Goal: Book appointment/travel/reservation

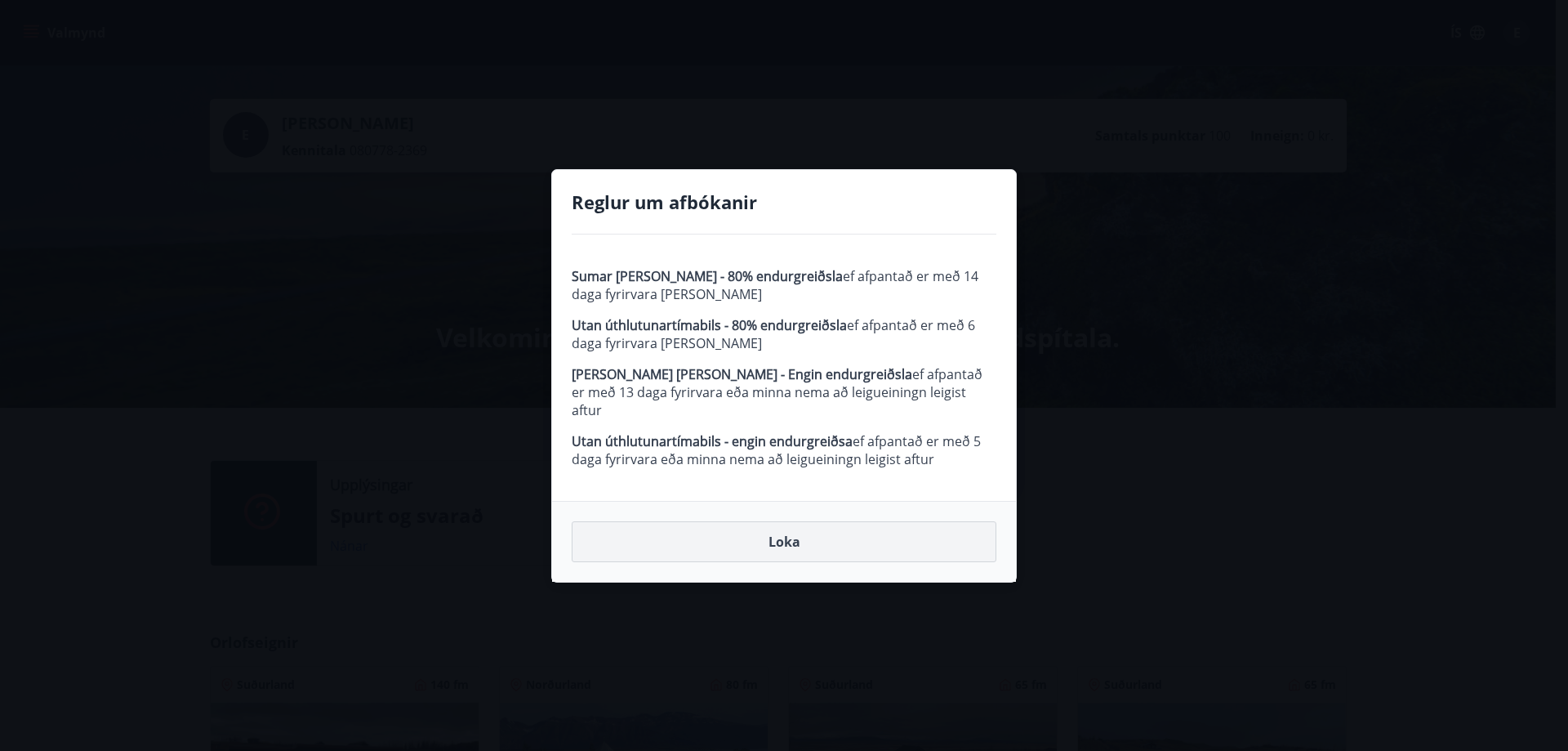
click at [785, 536] on button "Loka" at bounding box center [784, 541] width 425 height 41
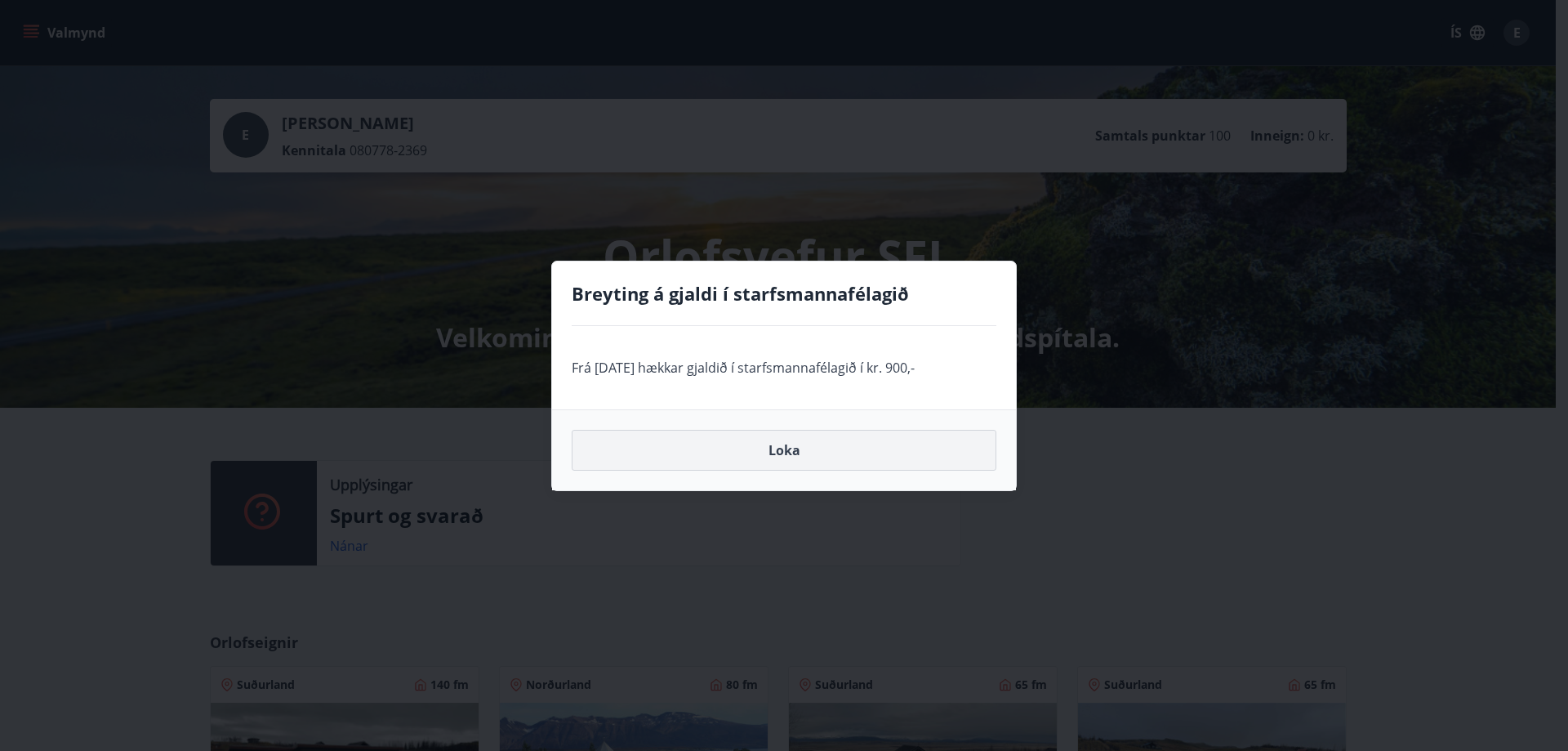
click at [786, 453] on button "Loka" at bounding box center [784, 450] width 425 height 41
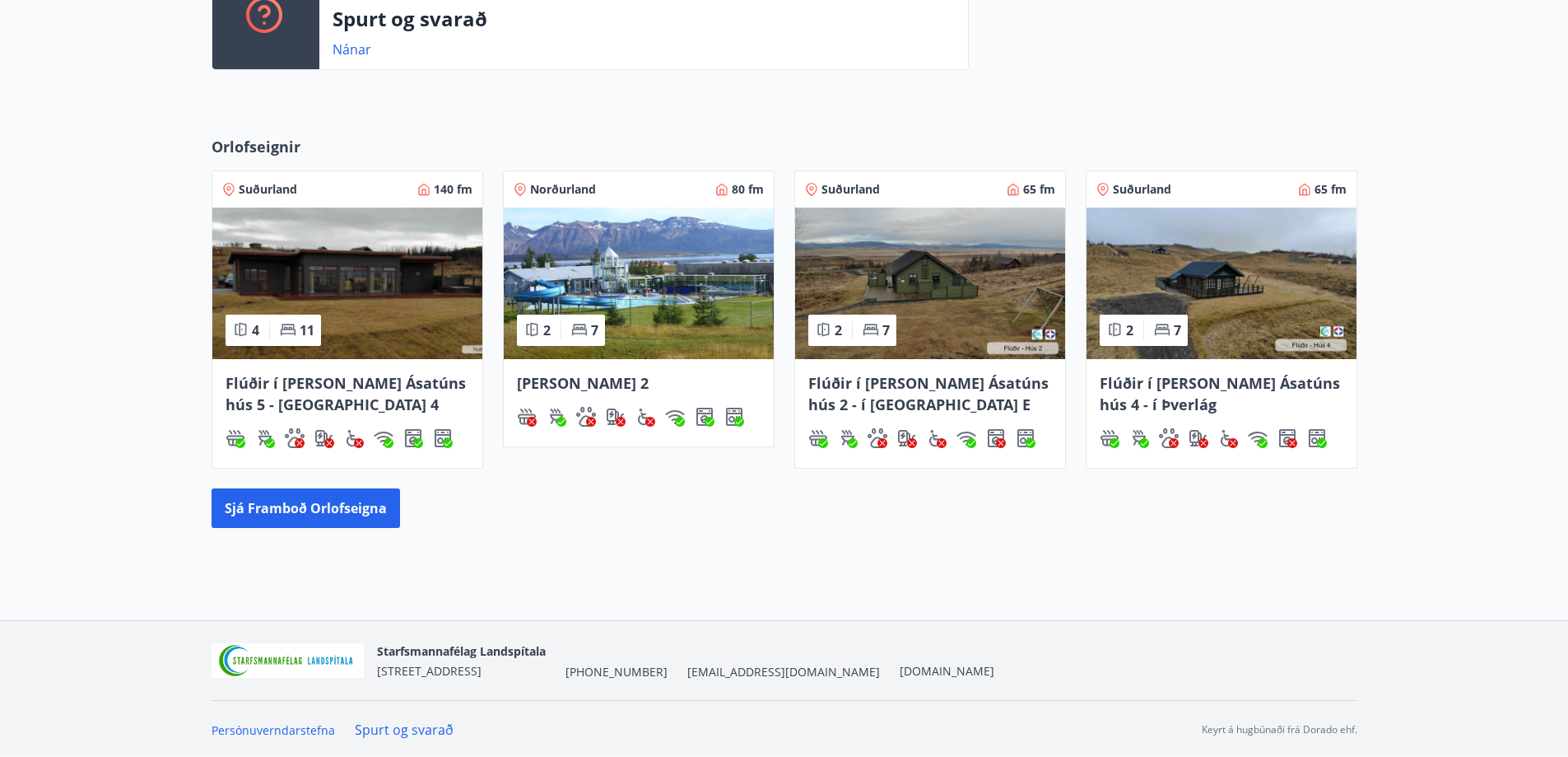
scroll to position [502, 0]
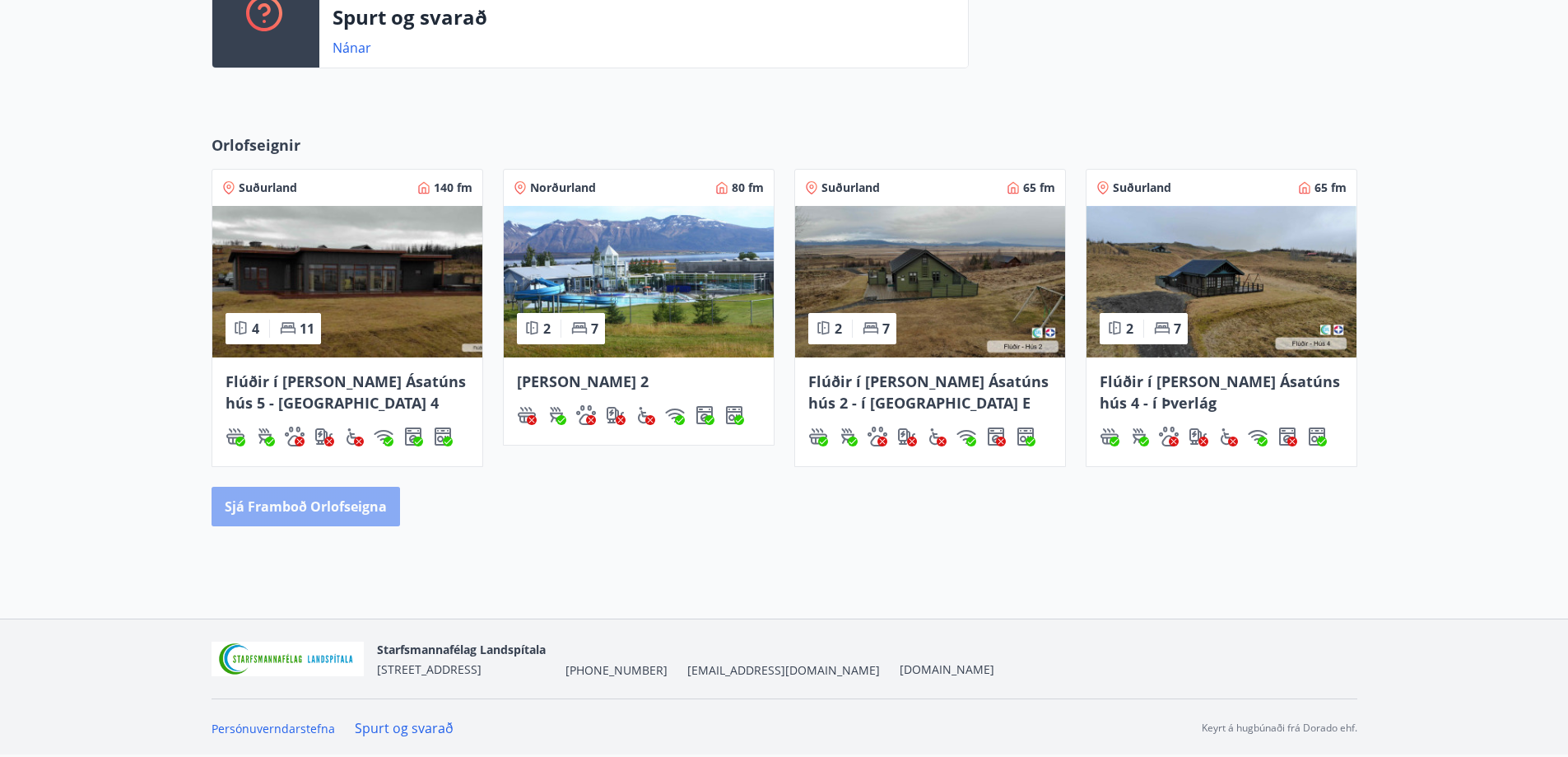
click at [369, 511] on button "Sjá framboð orlofseigna" at bounding box center [305, 506] width 188 height 39
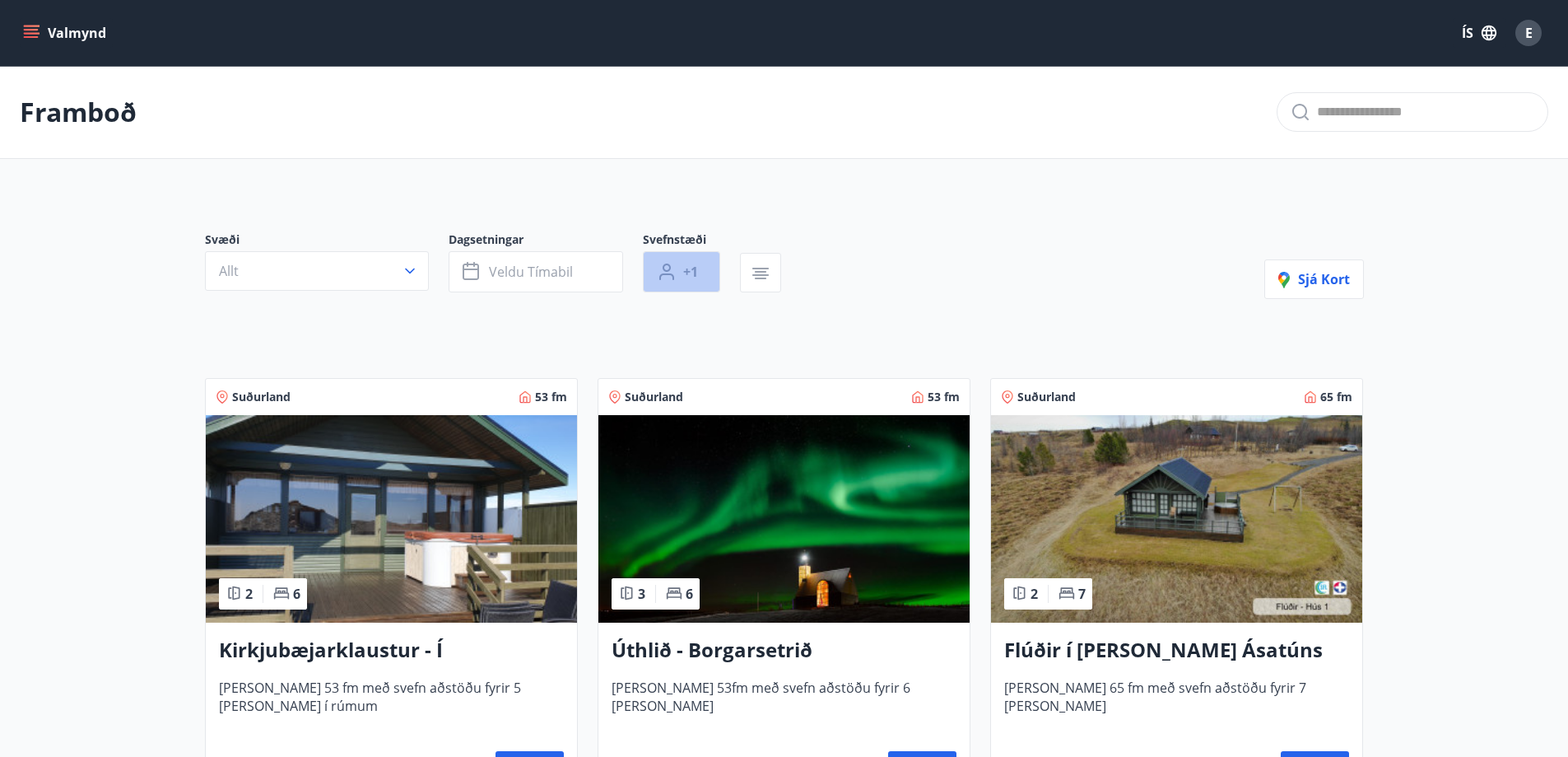
click at [687, 281] on button "+1" at bounding box center [681, 271] width 77 height 41
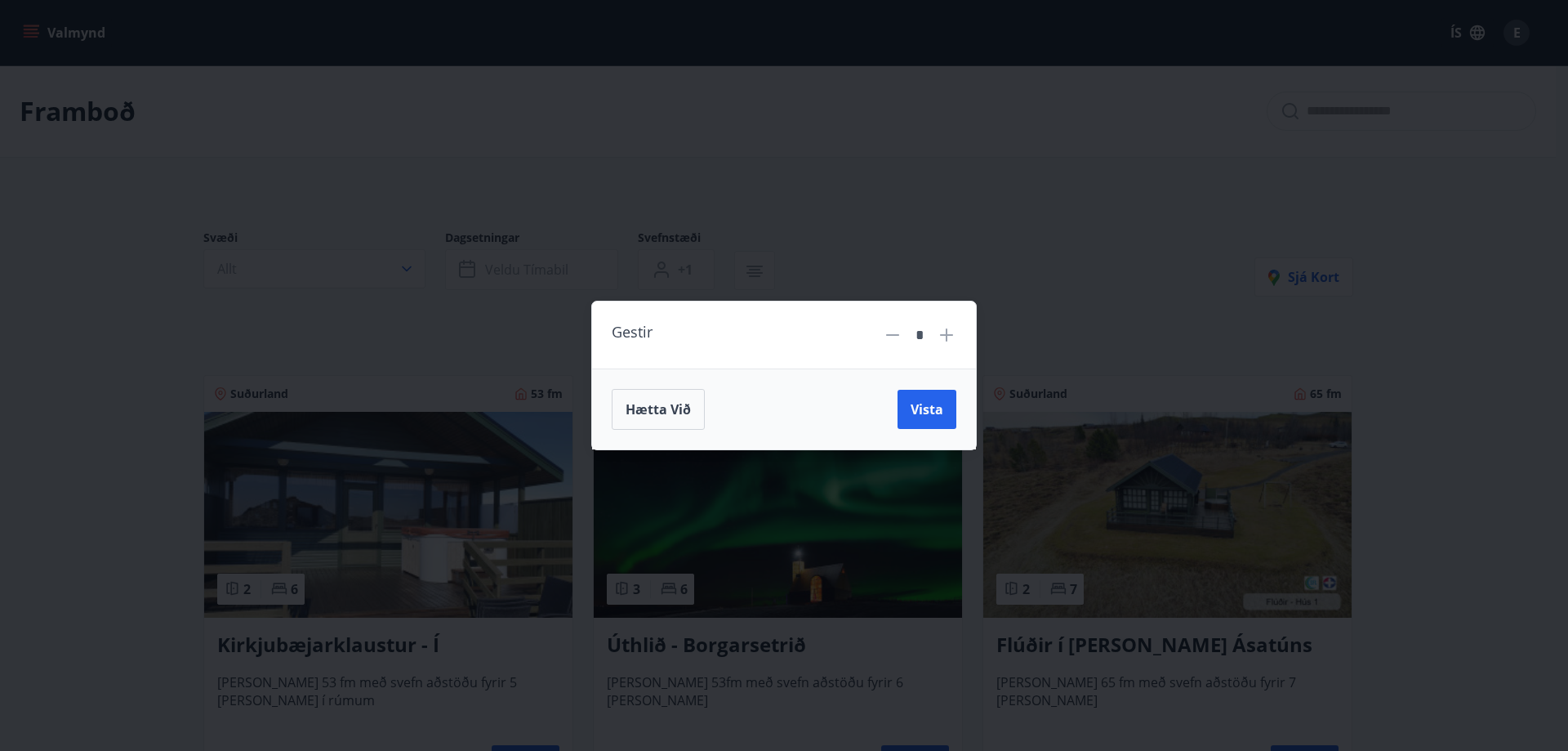
click at [945, 329] on icon at bounding box center [946, 335] width 20 height 20
type input "*"
click at [925, 413] on span "Vista" at bounding box center [927, 409] width 32 height 18
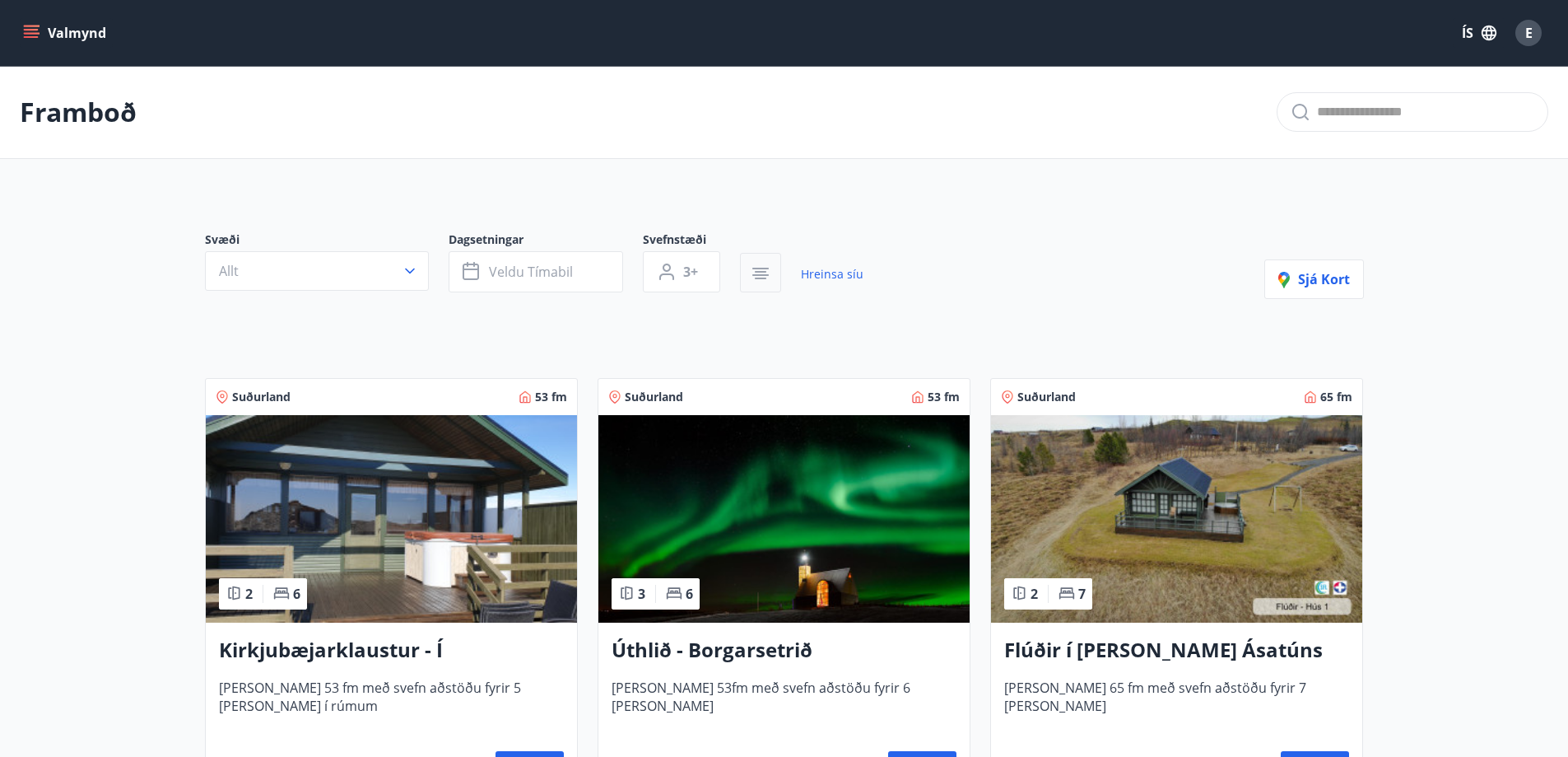
click at [755, 274] on icon "button" at bounding box center [761, 273] width 20 height 20
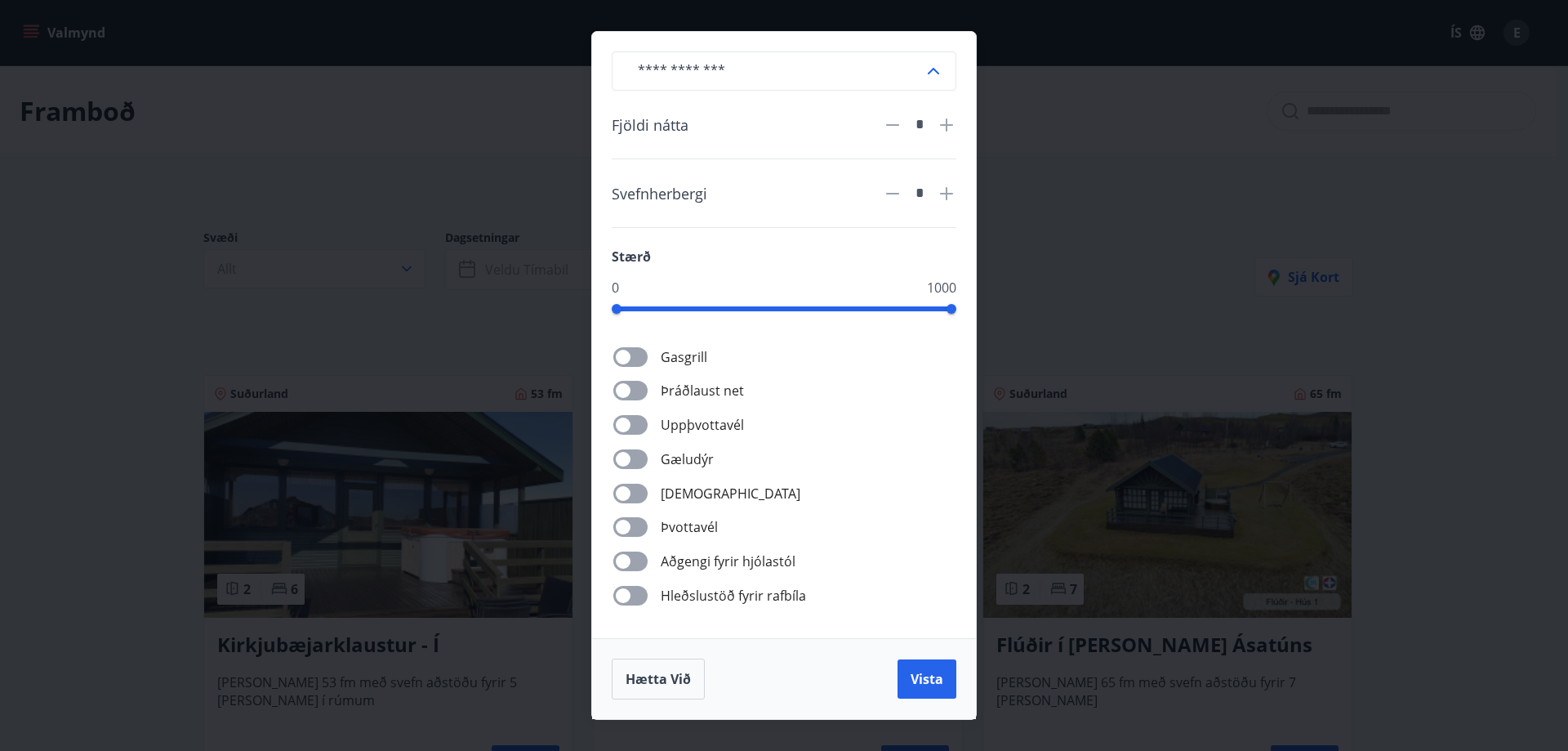
click at [689, 450] on span "Gæludýr" at bounding box center [687, 459] width 53 height 20
click at [921, 675] on span "Vista" at bounding box center [927, 679] width 32 height 18
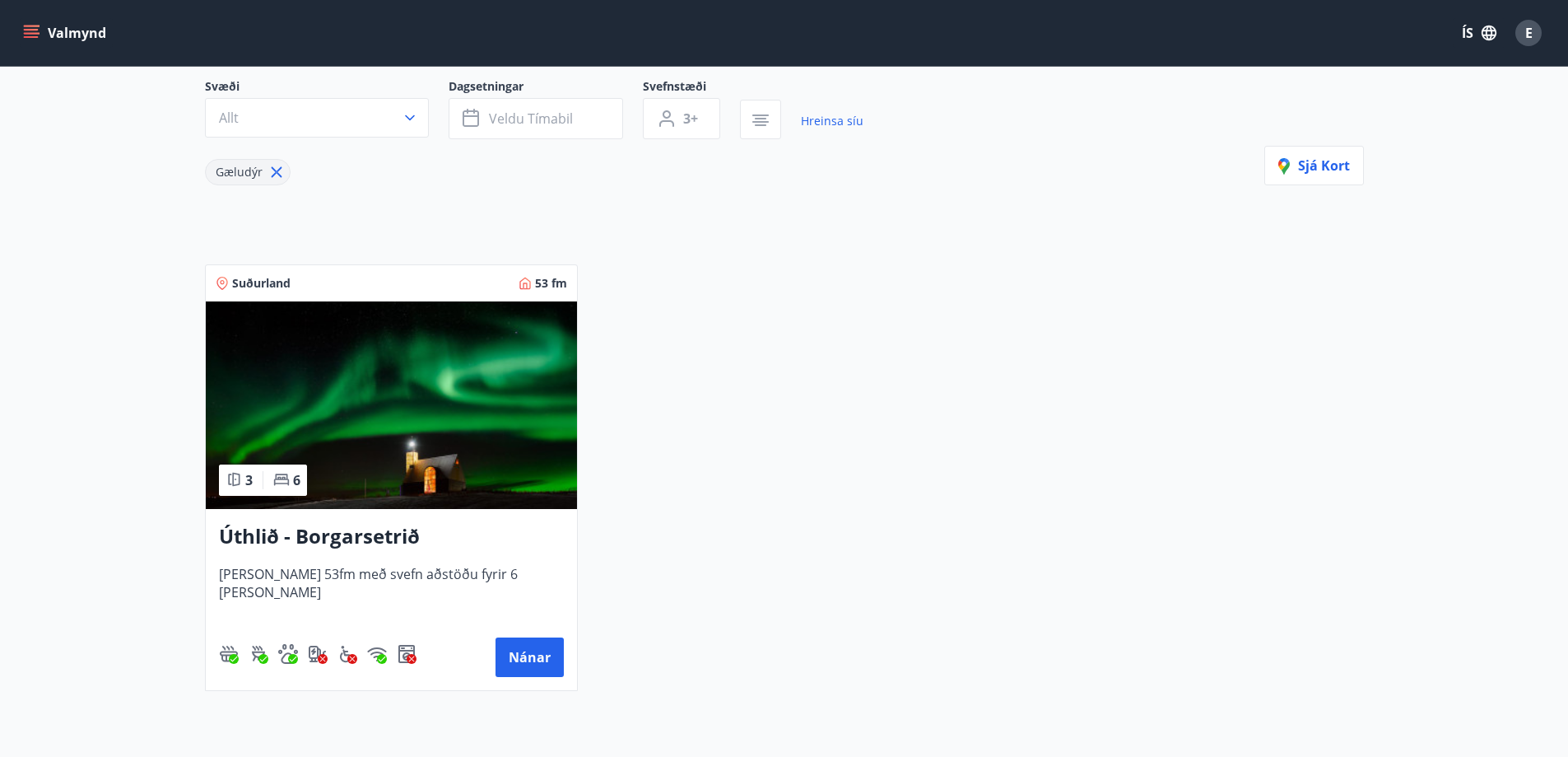
scroll to position [247, 0]
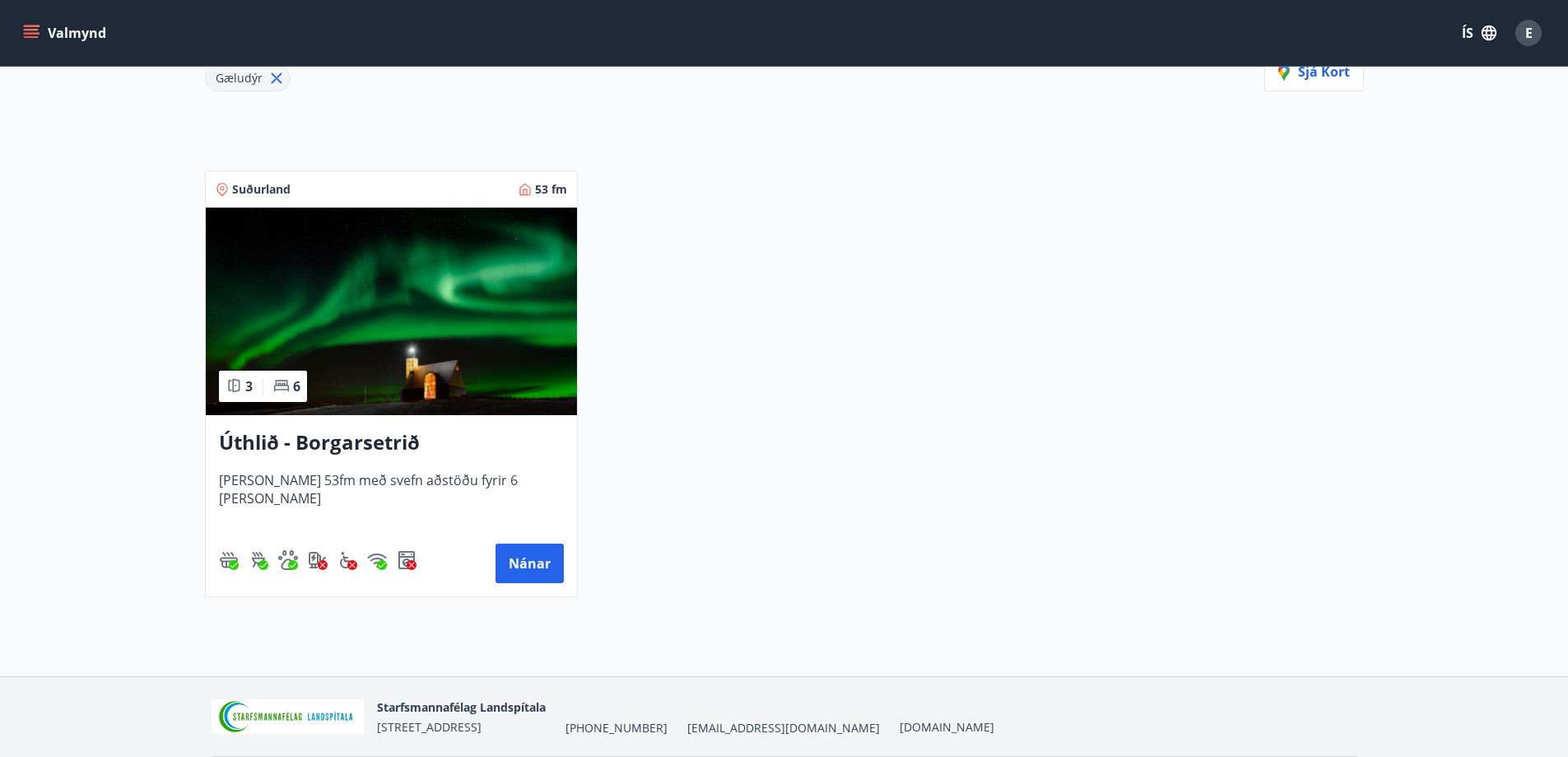
click at [479, 367] on img at bounding box center [391, 311] width 371 height 208
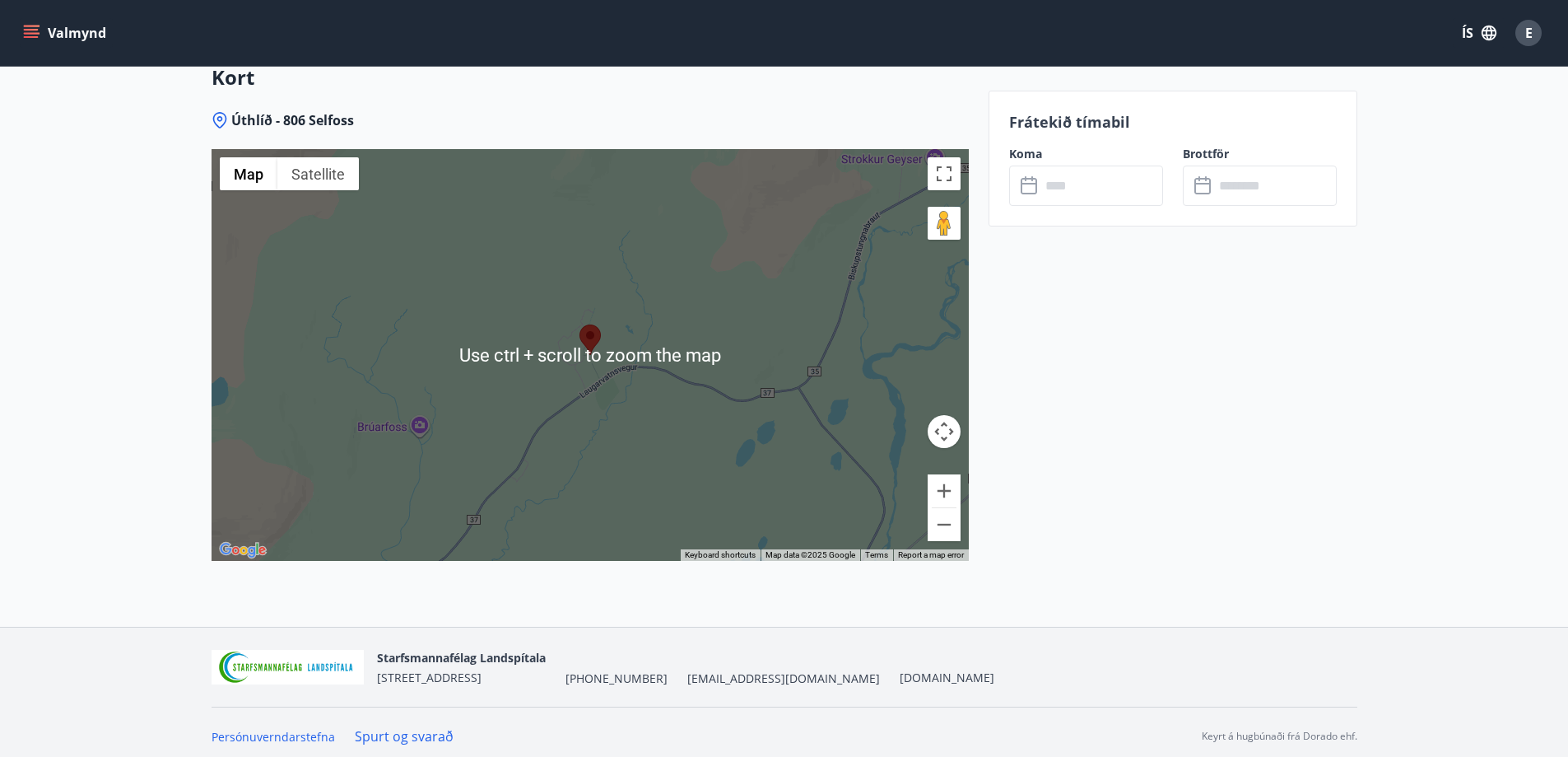
scroll to position [2443, 0]
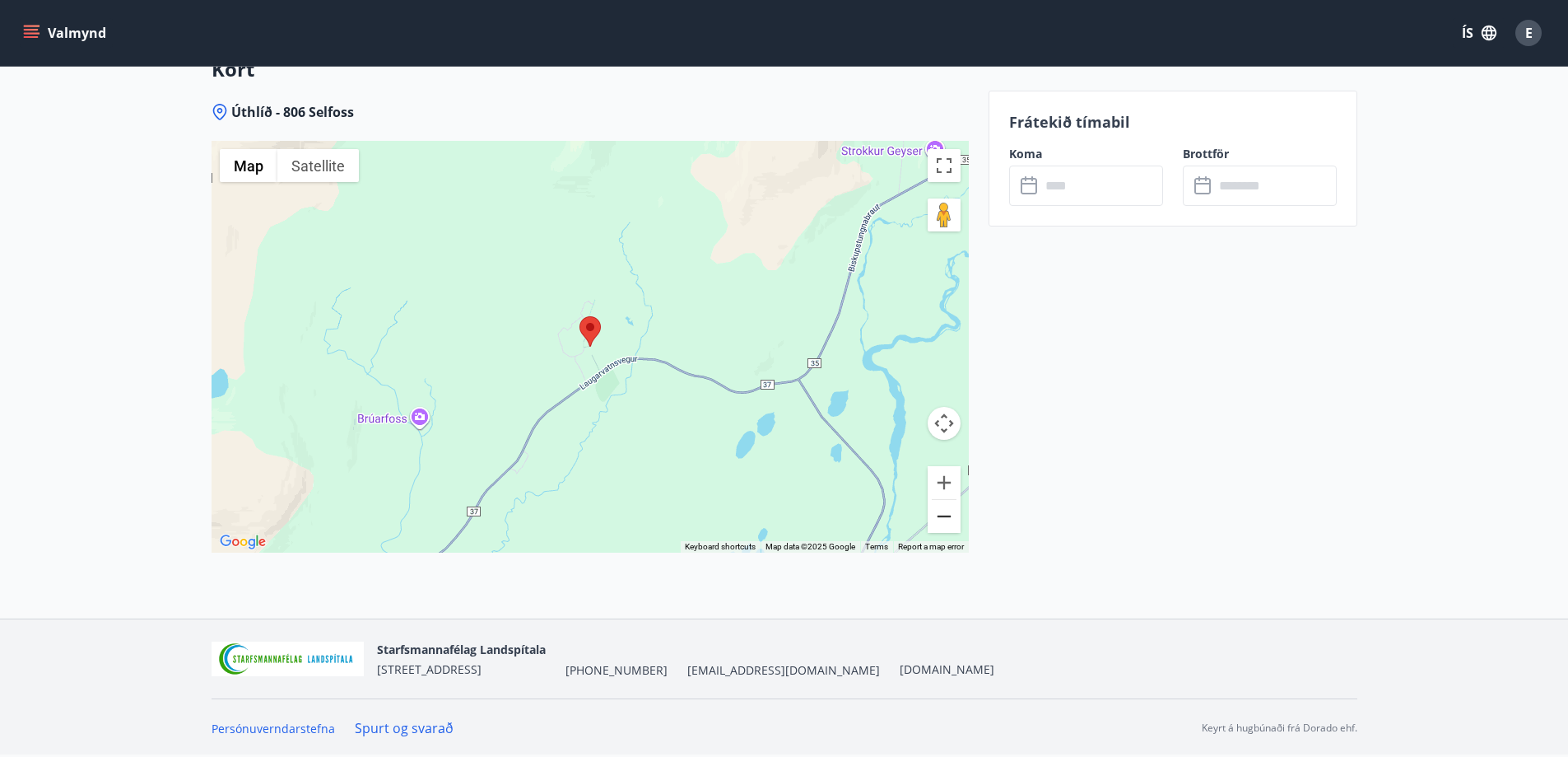
click at [941, 515] on button "Zoom out" at bounding box center [944, 516] width 33 height 33
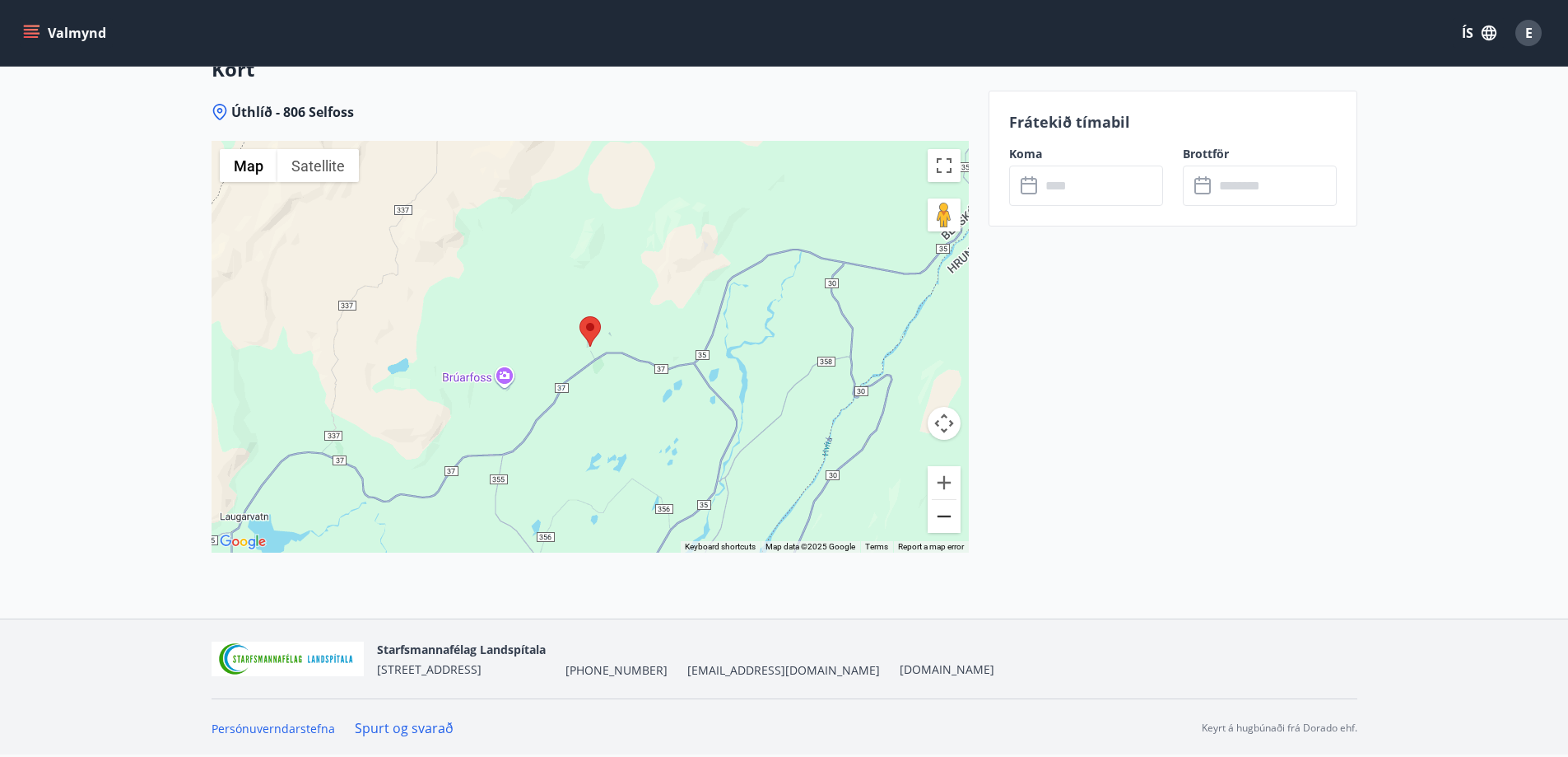
click at [941, 515] on button "Zoom out" at bounding box center [944, 516] width 33 height 33
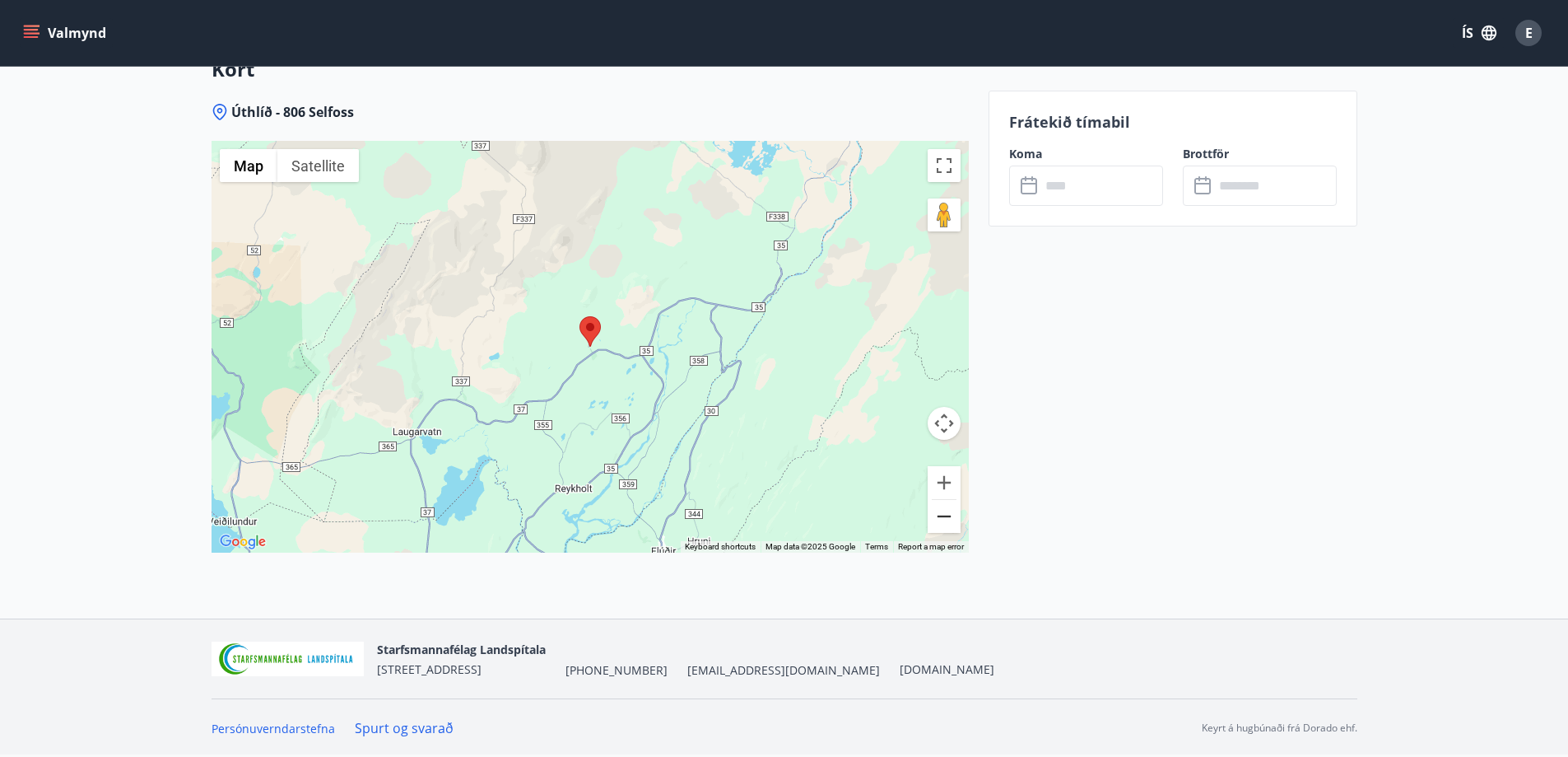
click at [941, 515] on button "Zoom out" at bounding box center [944, 516] width 33 height 33
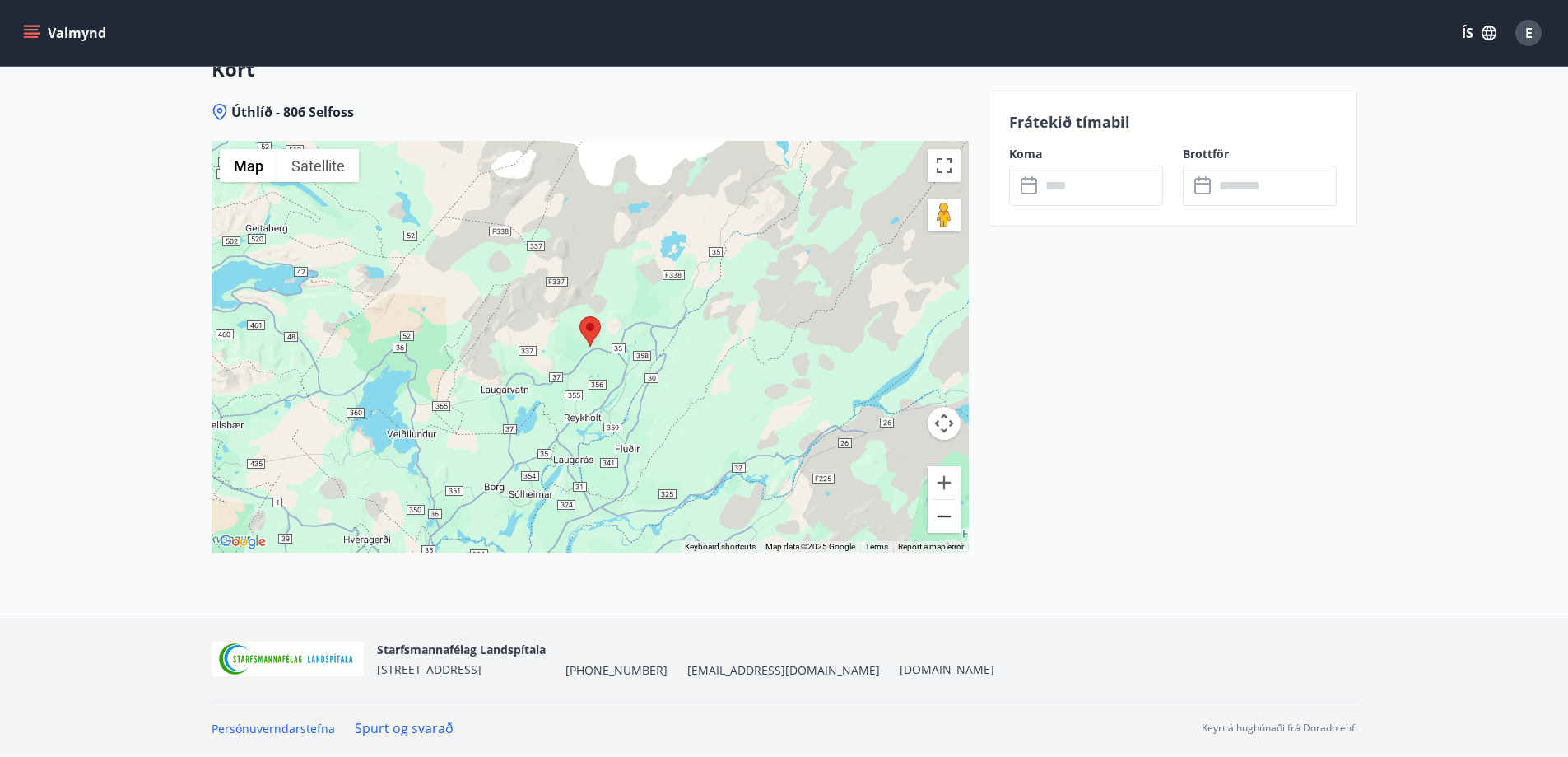
click at [941, 515] on button "Zoom out" at bounding box center [944, 516] width 33 height 33
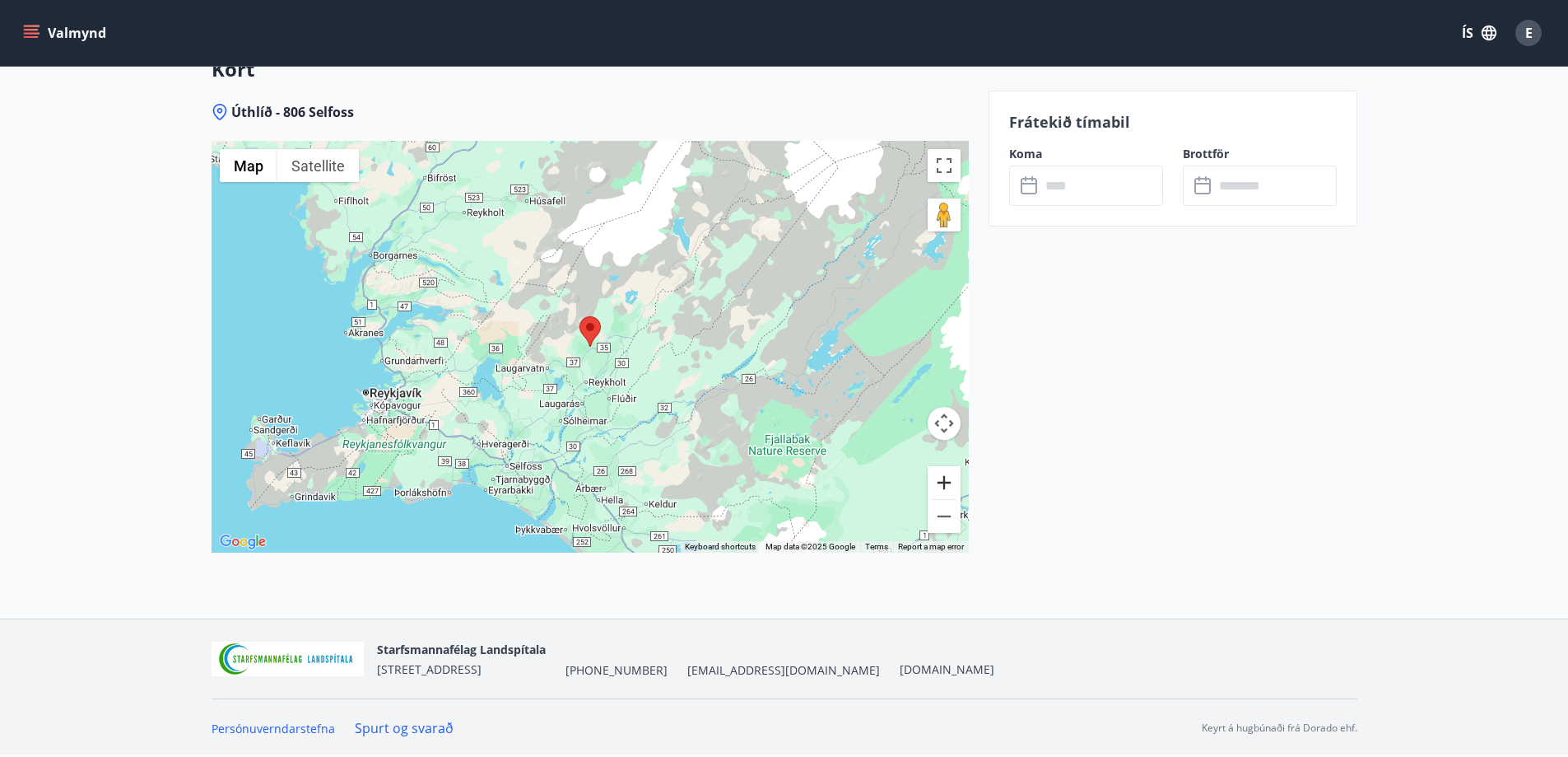
click at [939, 486] on button "Zoom in" at bounding box center [944, 482] width 33 height 33
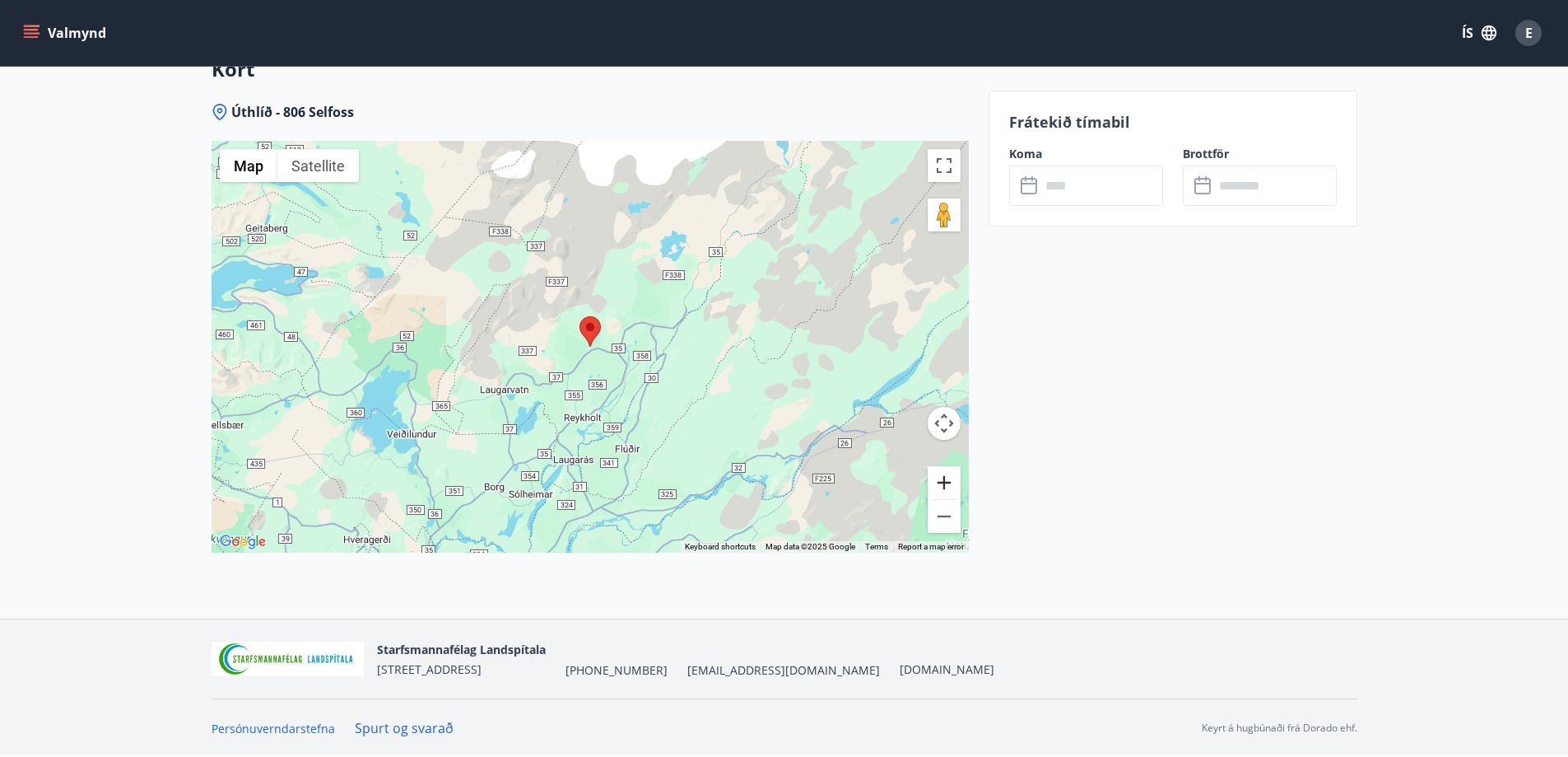
click at [939, 486] on button "Zoom in" at bounding box center [944, 482] width 33 height 33
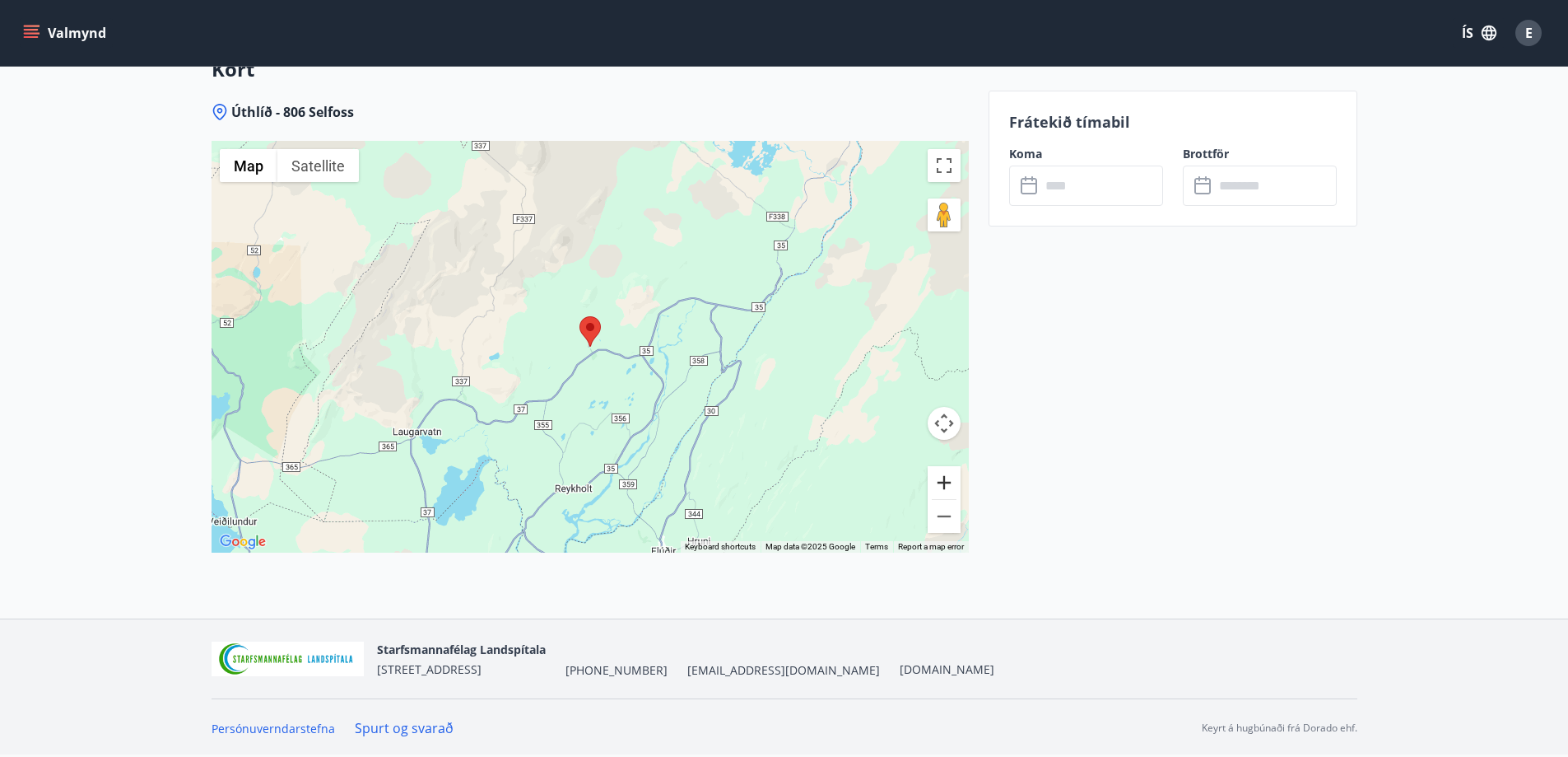
click at [939, 486] on button "Zoom in" at bounding box center [944, 482] width 33 height 33
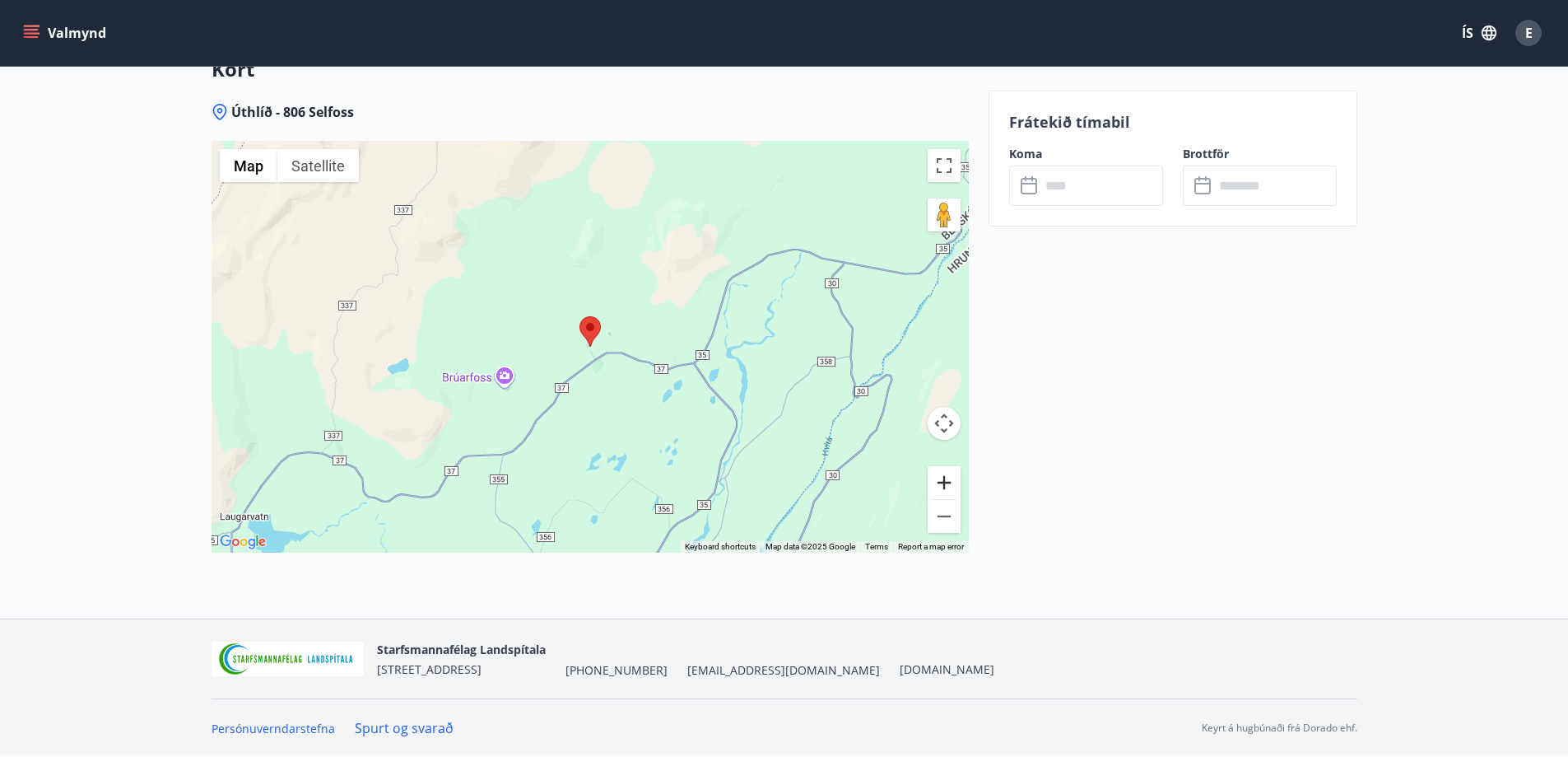
click at [939, 486] on button "Zoom in" at bounding box center [944, 482] width 33 height 33
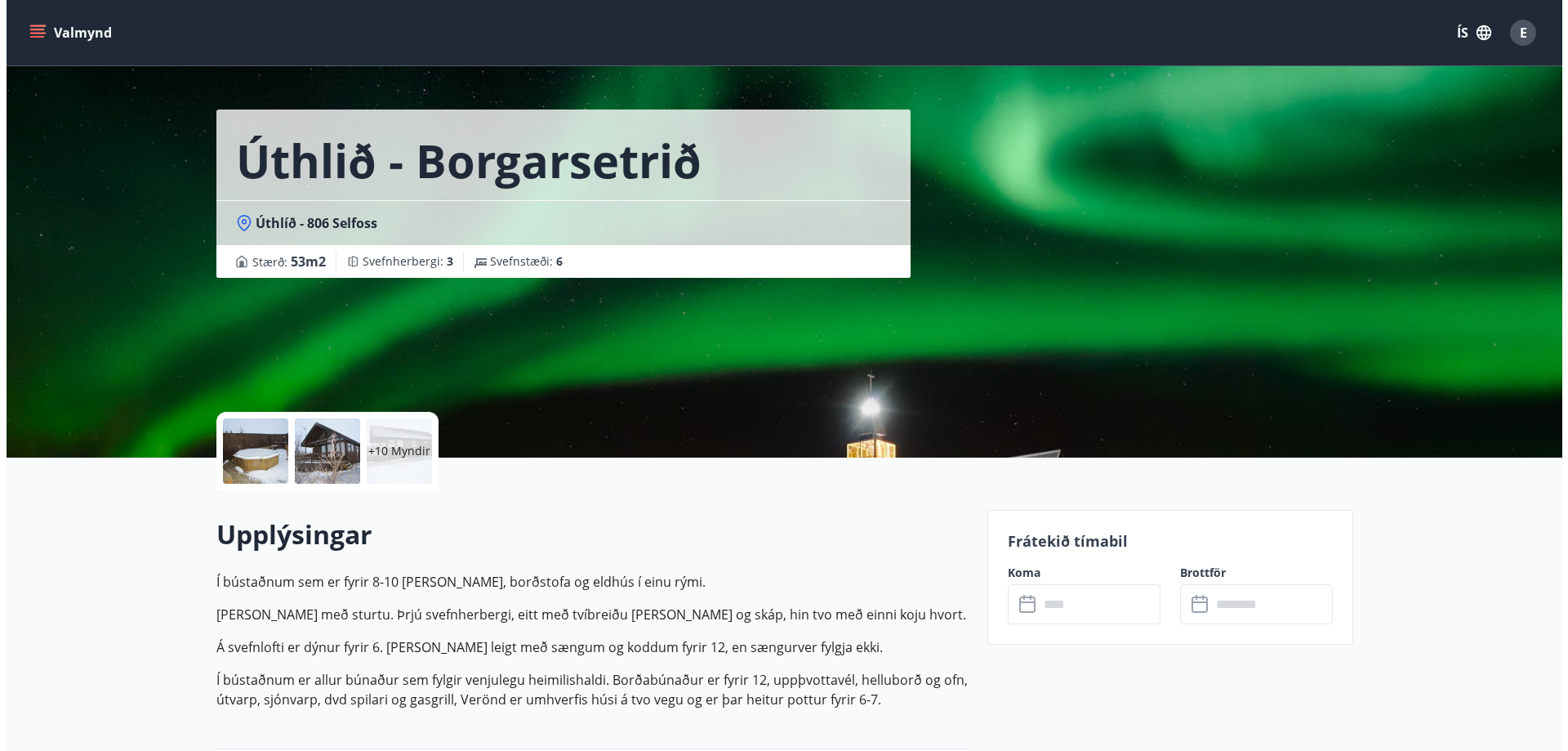
scroll to position [0, 0]
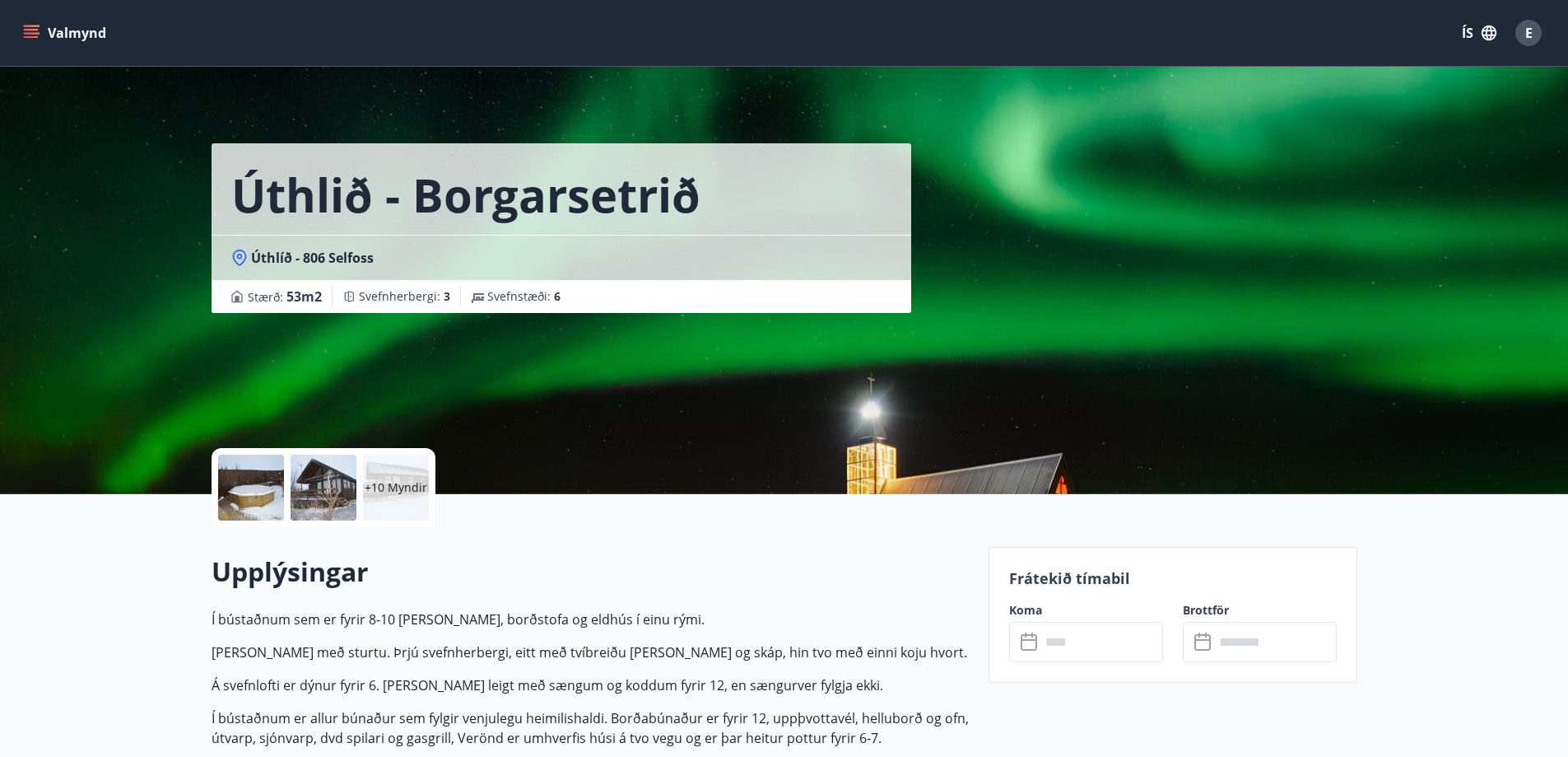
click at [257, 495] on div at bounding box center [251, 487] width 66 height 66
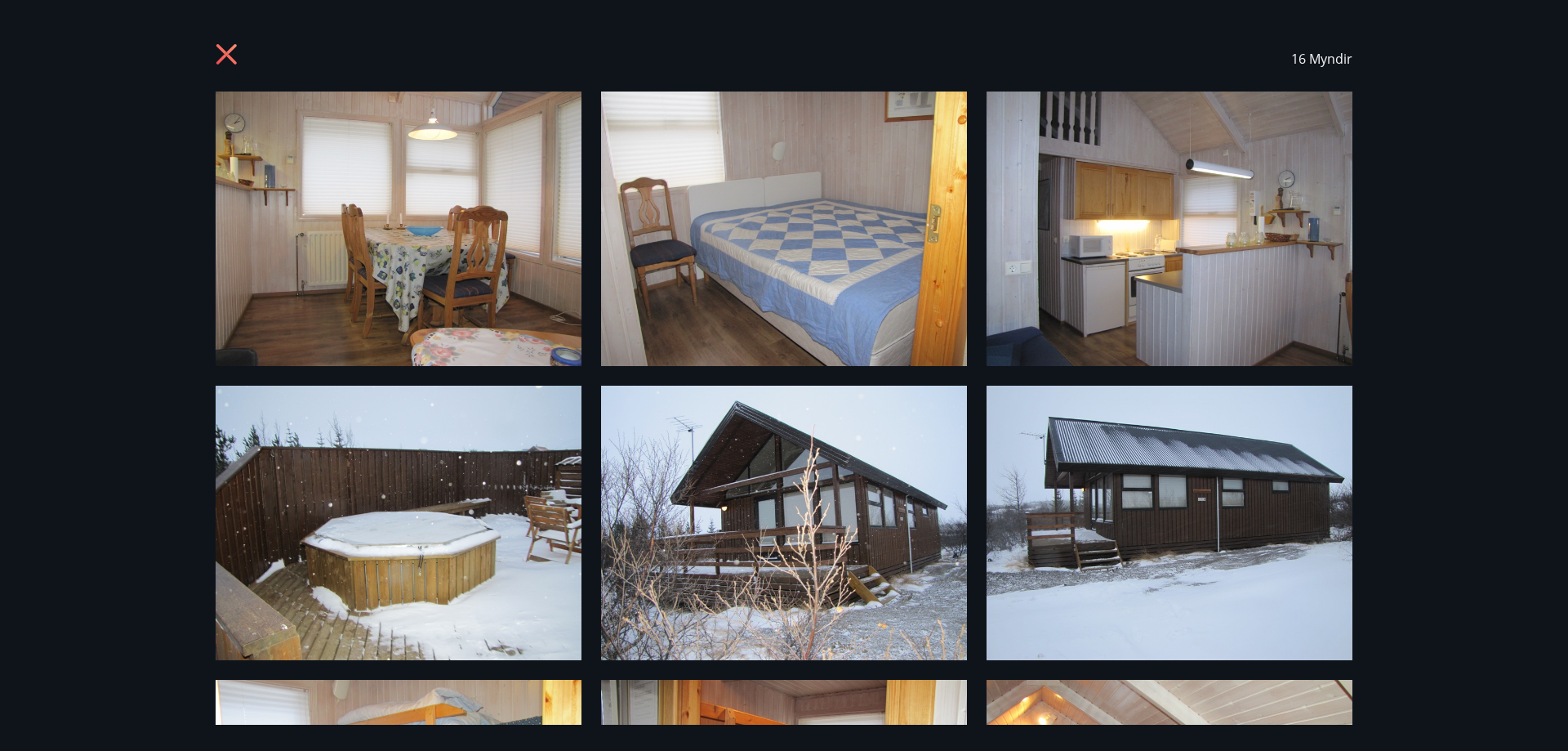
click at [222, 56] on icon at bounding box center [229, 57] width 27 height 27
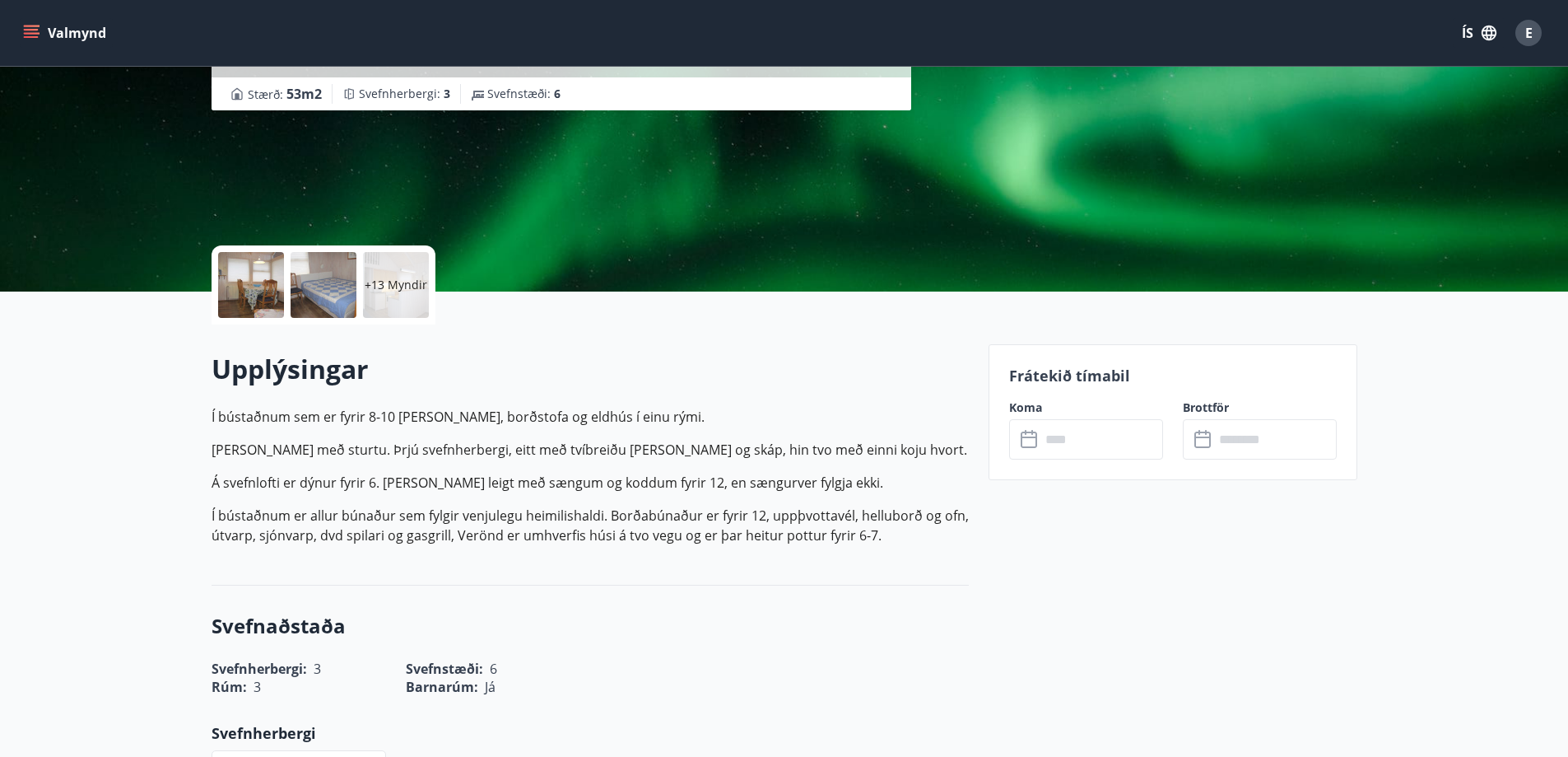
scroll to position [412, 0]
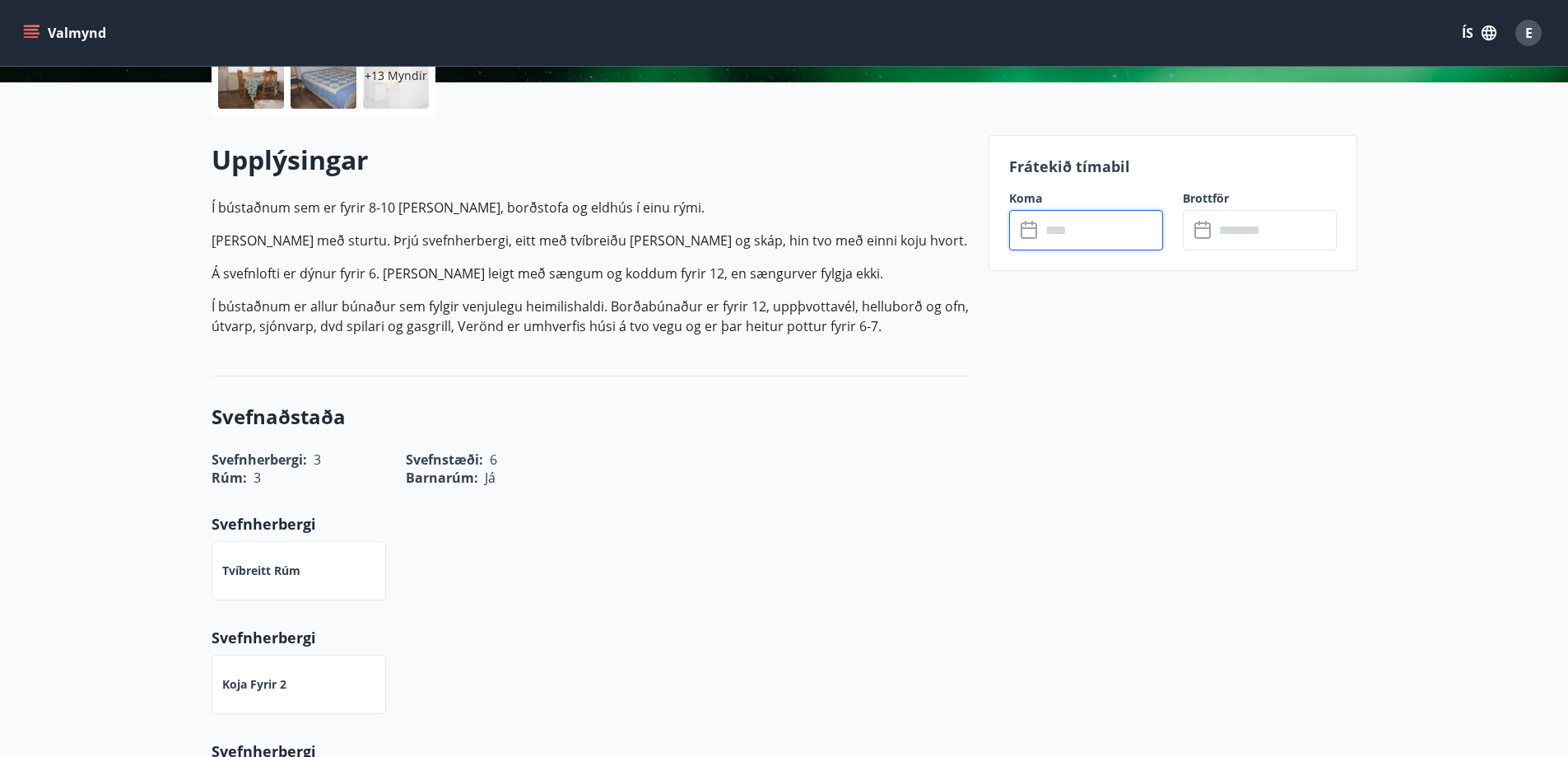
click at [1120, 234] on input "text" at bounding box center [1102, 230] width 122 height 40
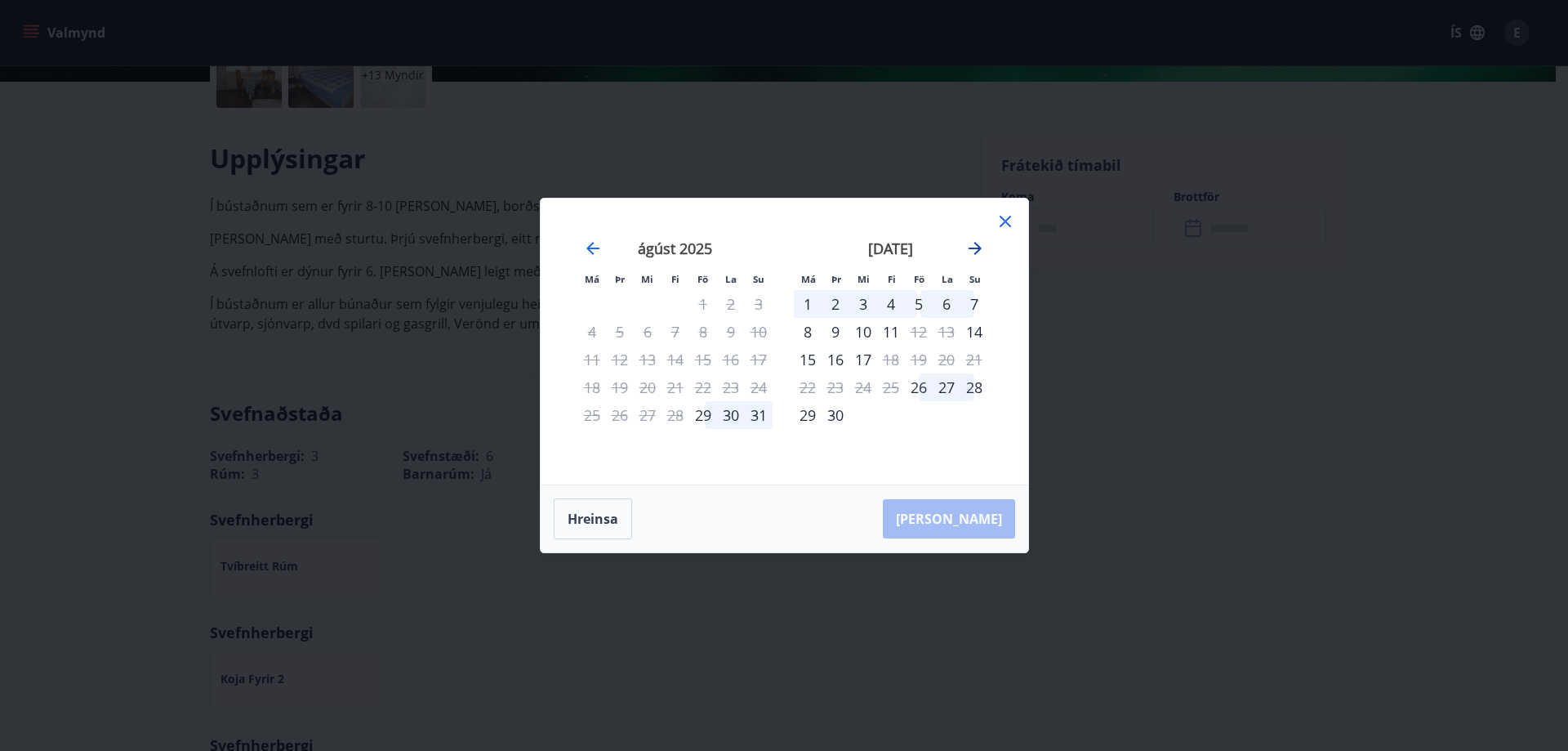
click at [975, 252] on icon "Move forward to switch to the next month." at bounding box center [975, 248] width 20 height 20
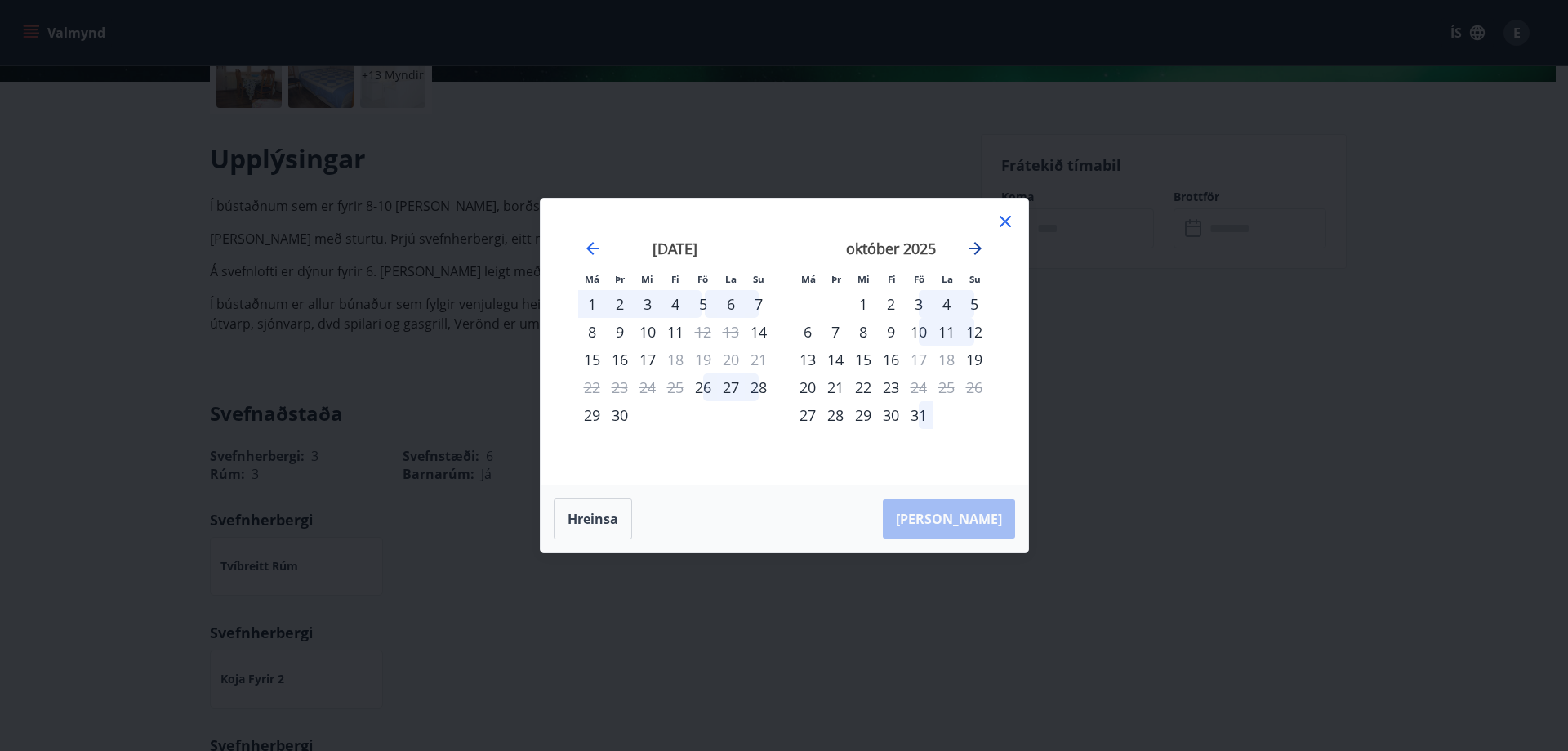
click at [974, 247] on icon "Move forward to switch to the next month." at bounding box center [975, 248] width 20 height 20
click at [593, 245] on icon "Move backward to switch to the previous month." at bounding box center [592, 248] width 20 height 20
click at [978, 249] on icon "Move forward to switch to the next month." at bounding box center [976, 249] width 13 height 13
click at [976, 247] on icon "Move forward to switch to the next month." at bounding box center [975, 248] width 20 height 20
click at [975, 249] on icon "Move forward to switch to the next month." at bounding box center [976, 249] width 13 height 13
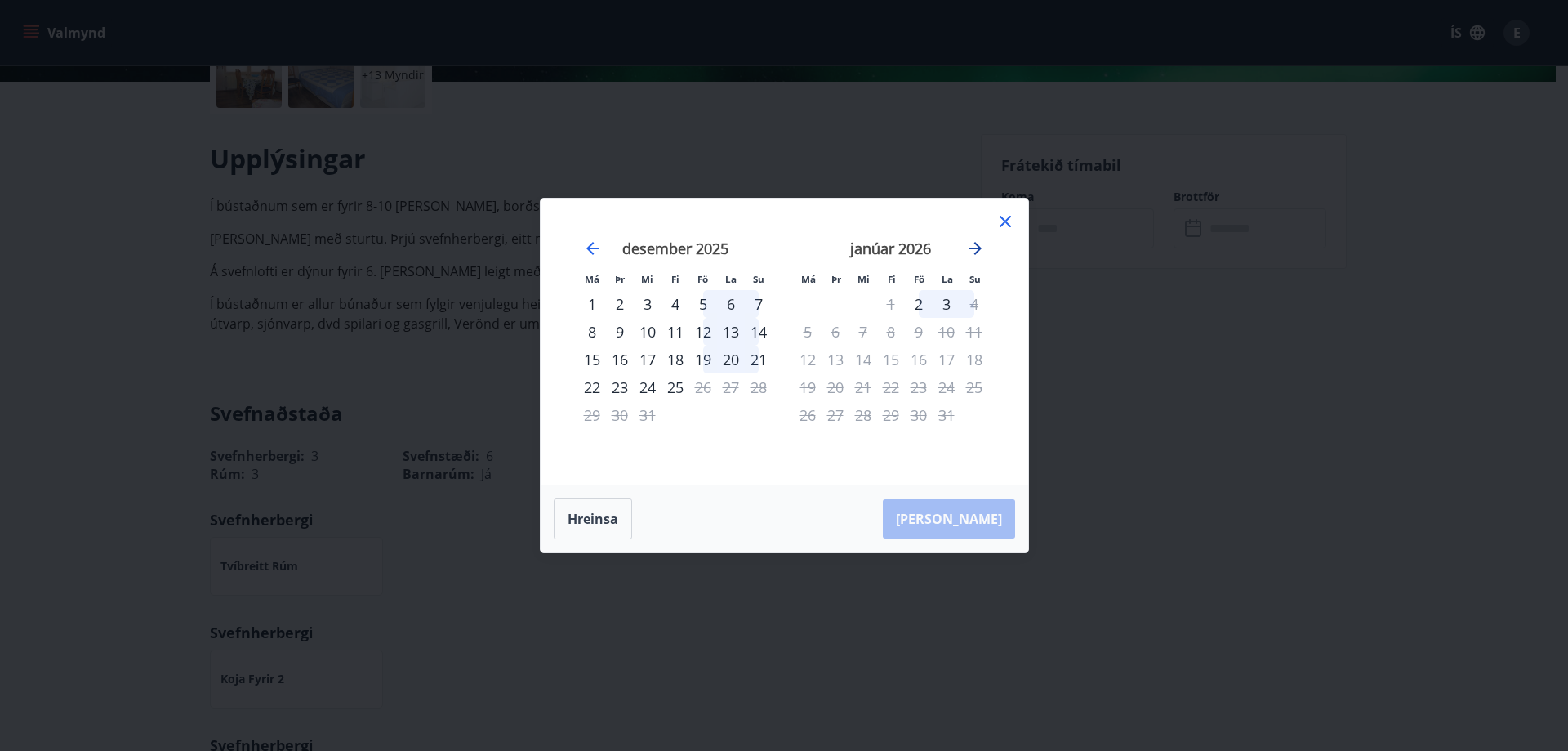
click at [975, 249] on icon "Move forward to switch to the next month." at bounding box center [976, 249] width 13 height 13
click at [595, 245] on icon "Move backward to switch to the previous month." at bounding box center [592, 248] width 20 height 20
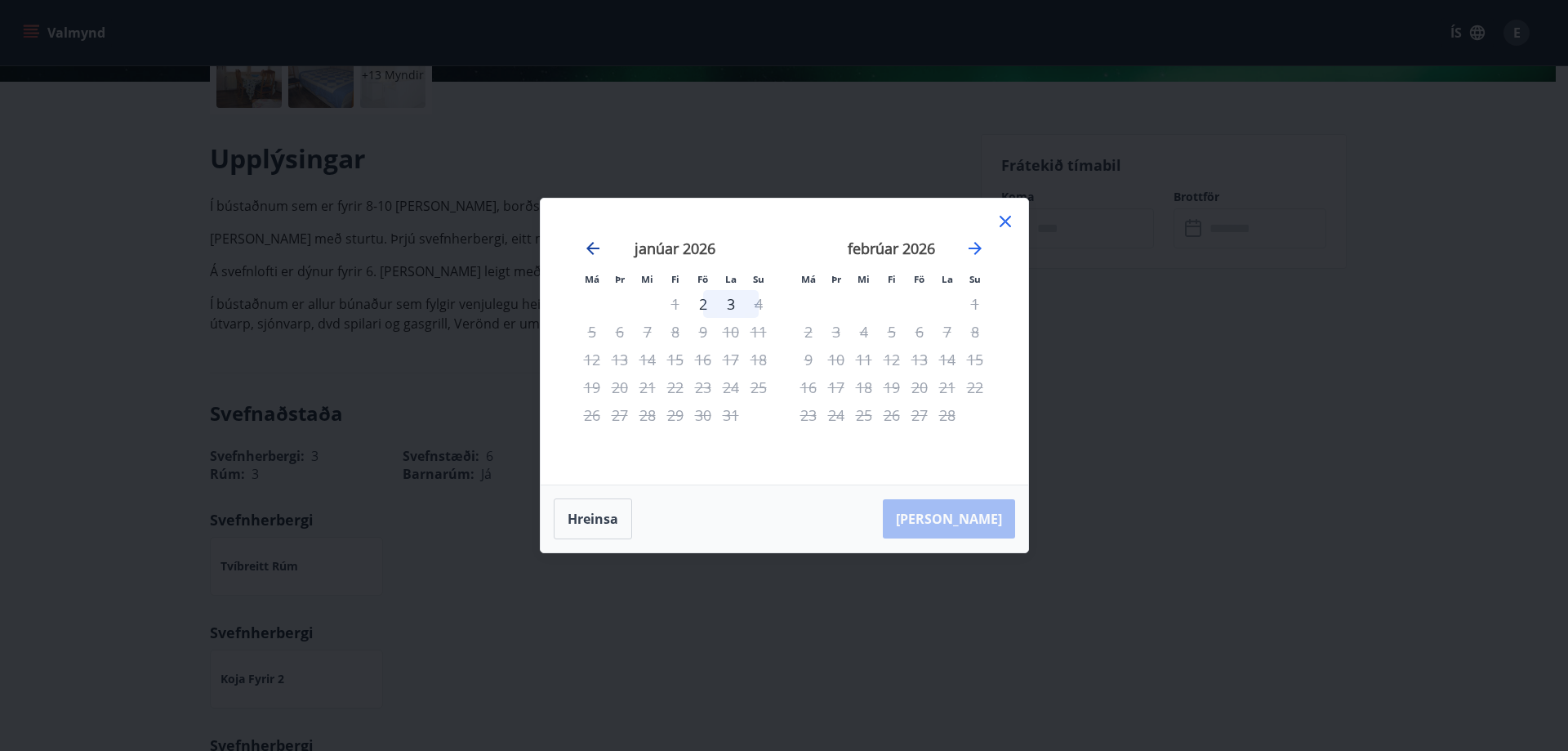
click at [595, 245] on icon "Move backward to switch to the previous month." at bounding box center [592, 248] width 20 height 20
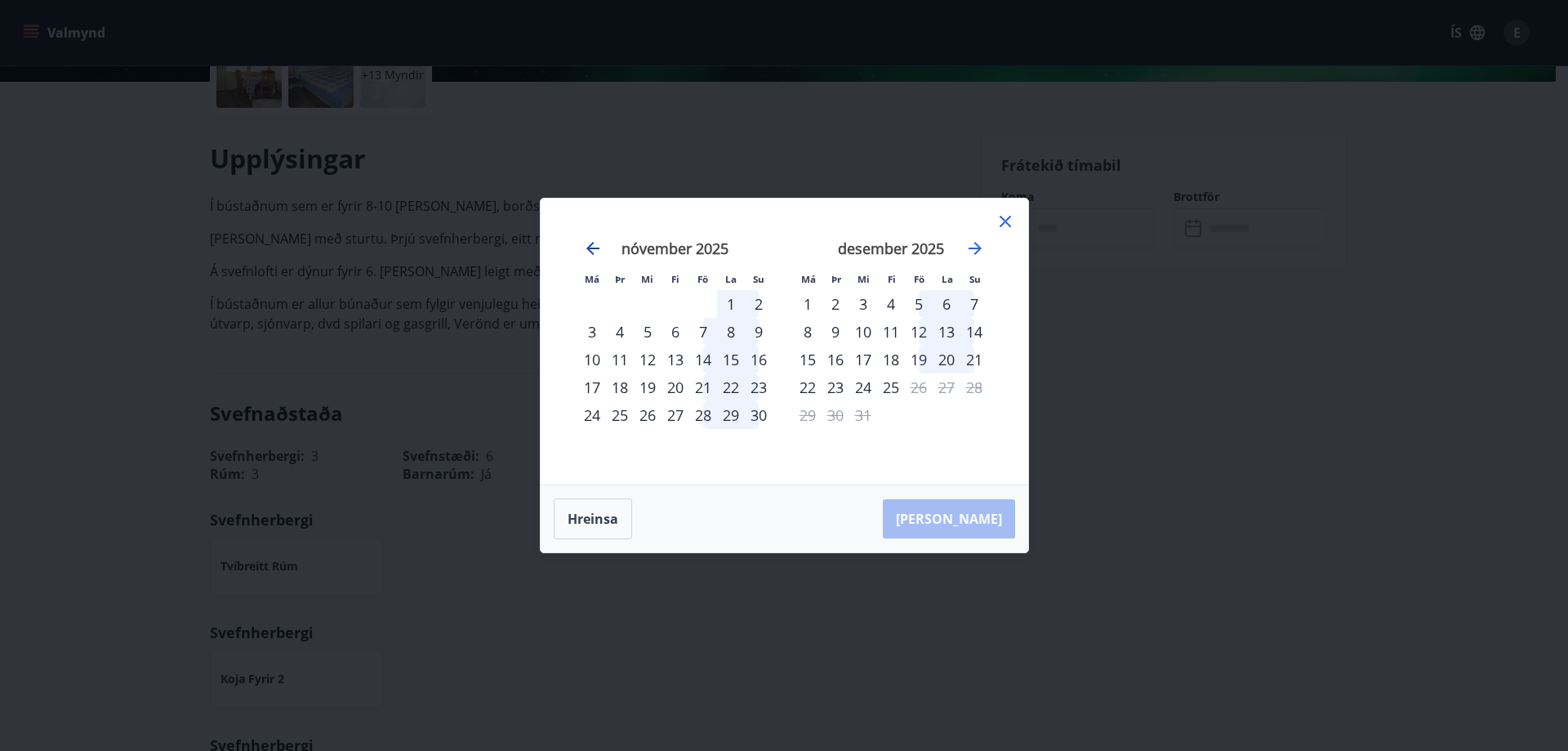
click at [595, 245] on icon "Move backward to switch to the previous month." at bounding box center [592, 248] width 20 height 20
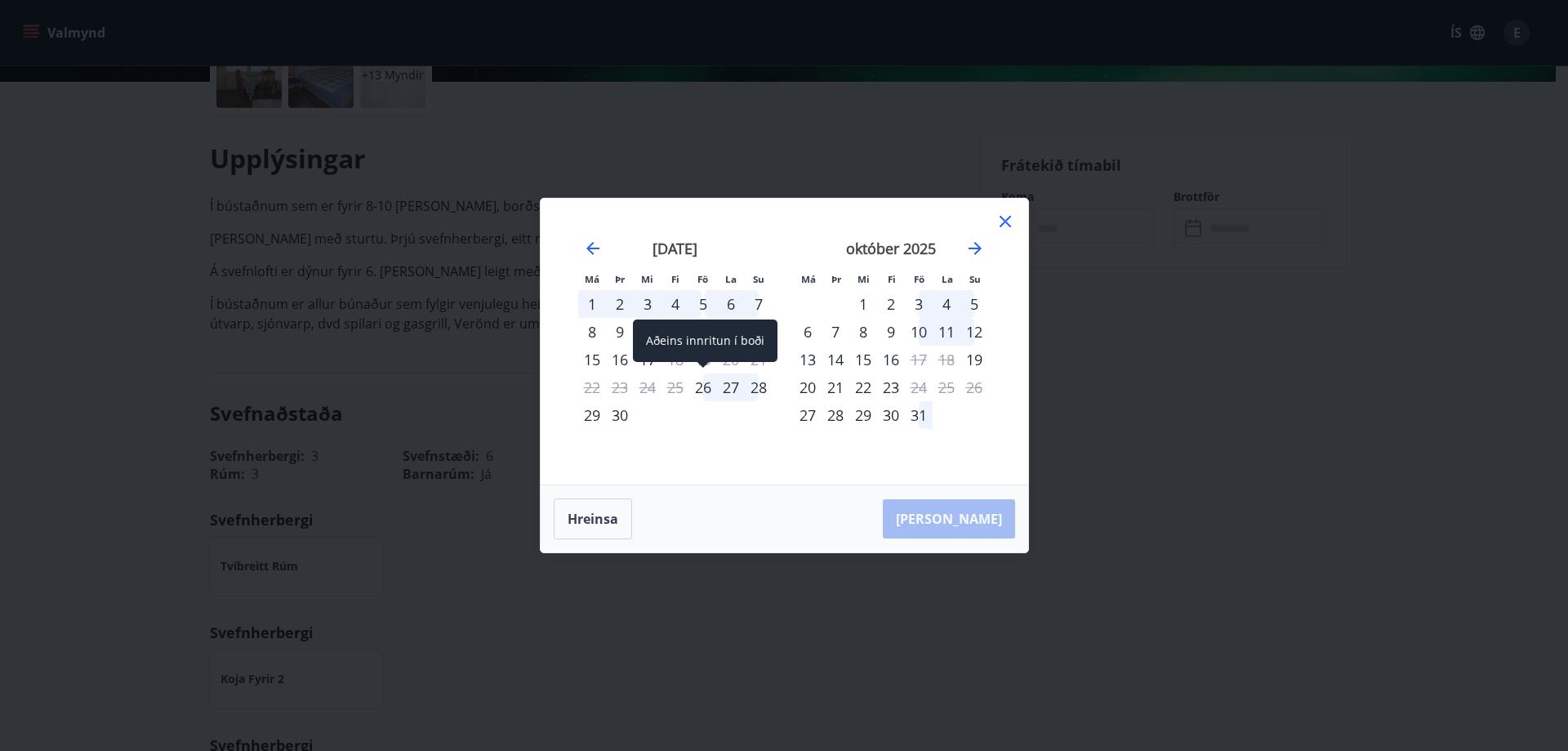
click at [707, 390] on div "26" at bounding box center [702, 386] width 28 height 28
click at [718, 339] on div "Aðeins innritun í boði" at bounding box center [705, 341] width 144 height 43
click at [750, 381] on div "28" at bounding box center [758, 386] width 28 height 28
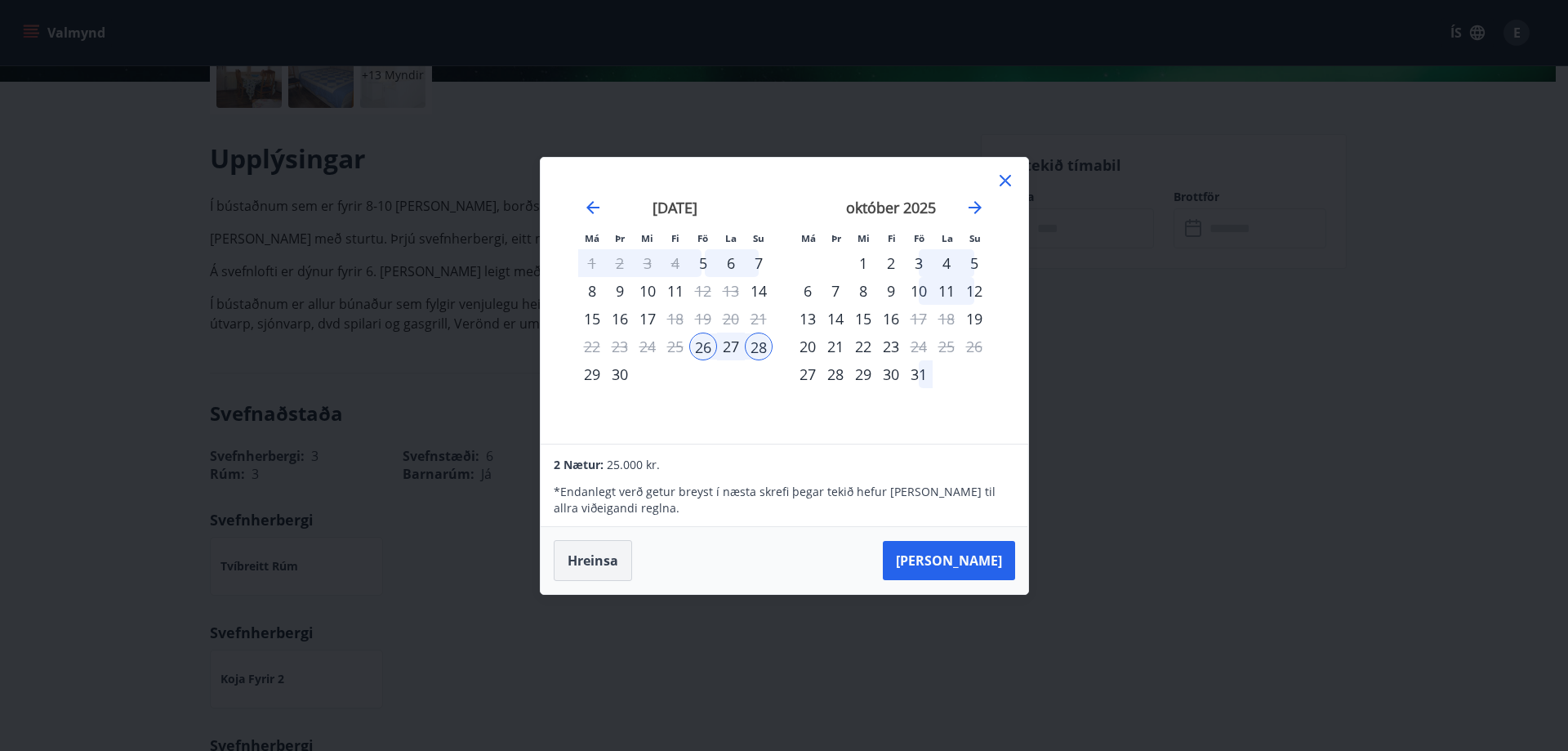
click at [605, 561] on button "Hreinsa" at bounding box center [593, 560] width 79 height 41
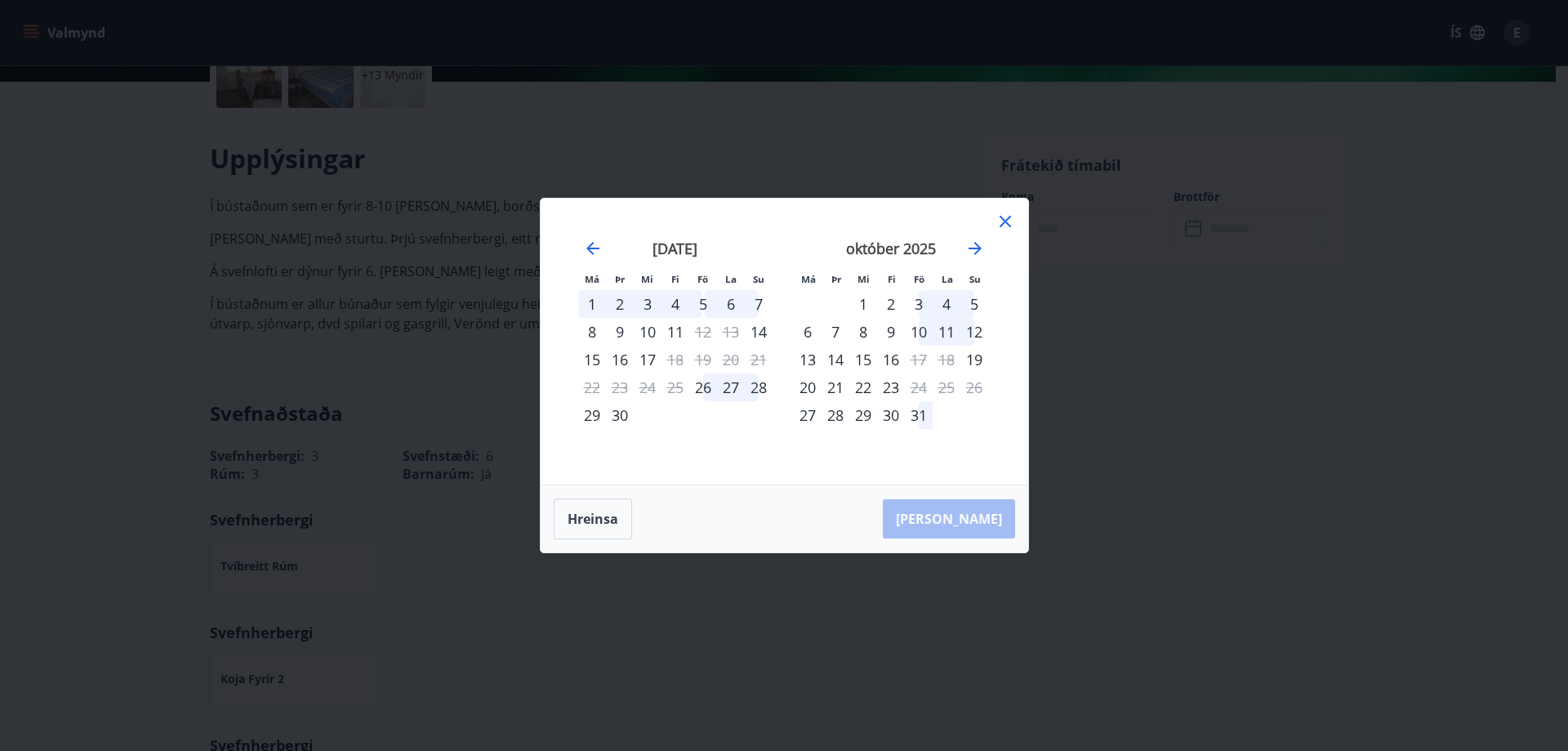
click at [1010, 215] on icon at bounding box center [1005, 221] width 20 height 20
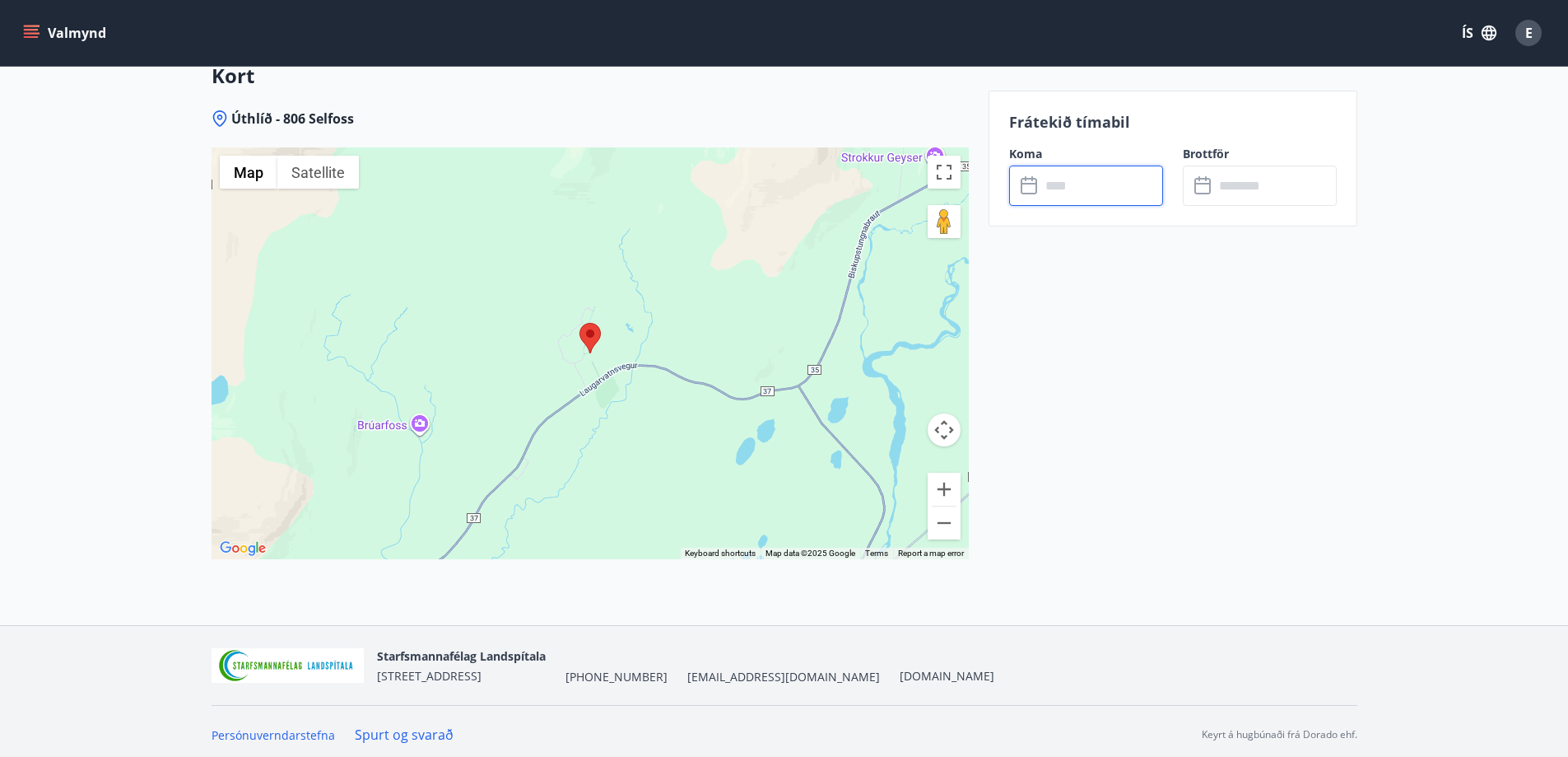
scroll to position [2443, 0]
